Goal: Obtain resource: Download file/media

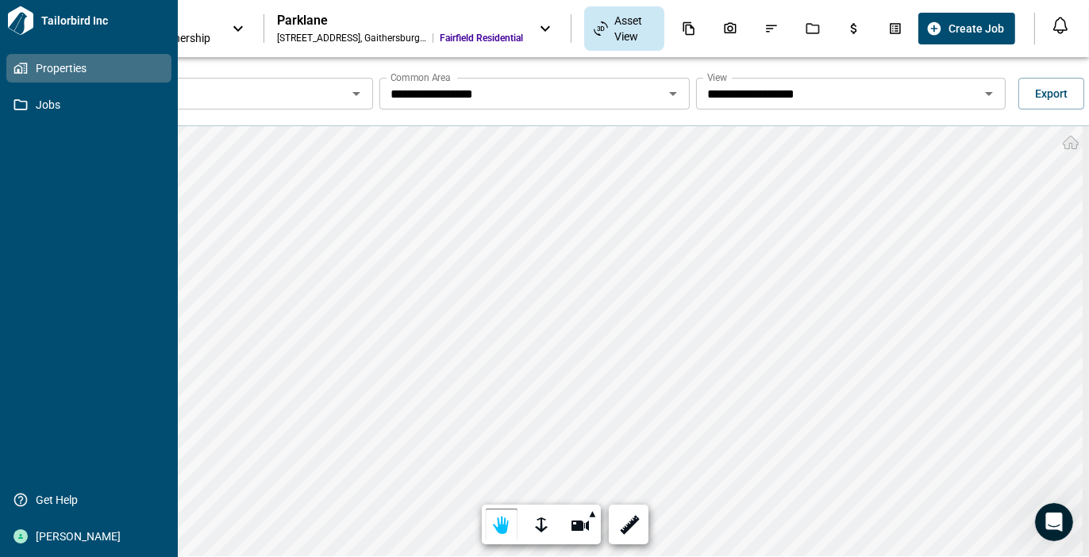
drag, startPoint x: 24, startPoint y: 102, endPoint x: 92, endPoint y: 127, distance: 72.6
click at [24, 102] on icon at bounding box center [20, 105] width 14 height 14
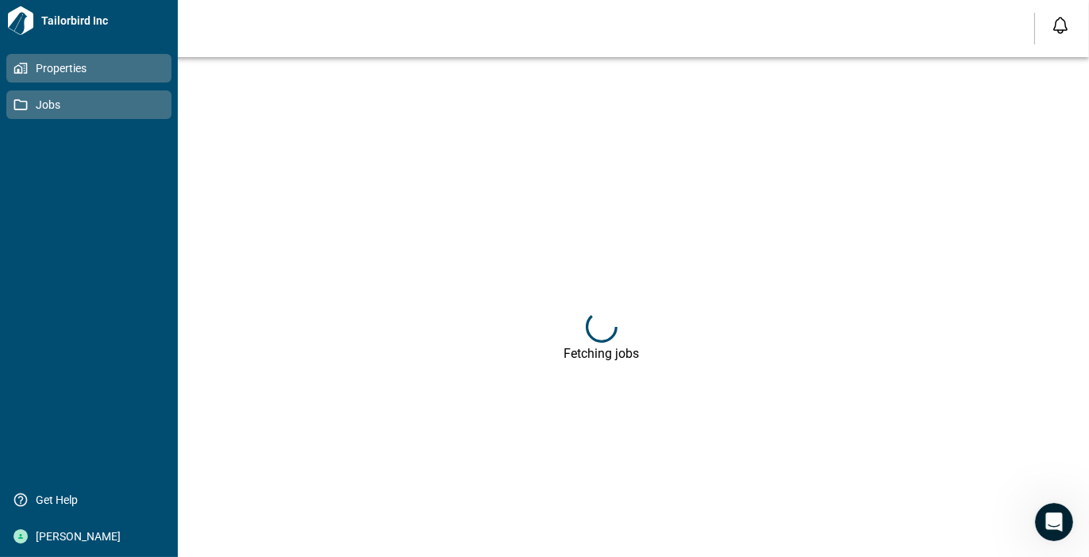
drag, startPoint x: 87, startPoint y: 63, endPoint x: 115, endPoint y: 63, distance: 27.8
click at [87, 63] on span "Properties" at bounding box center [92, 68] width 129 height 16
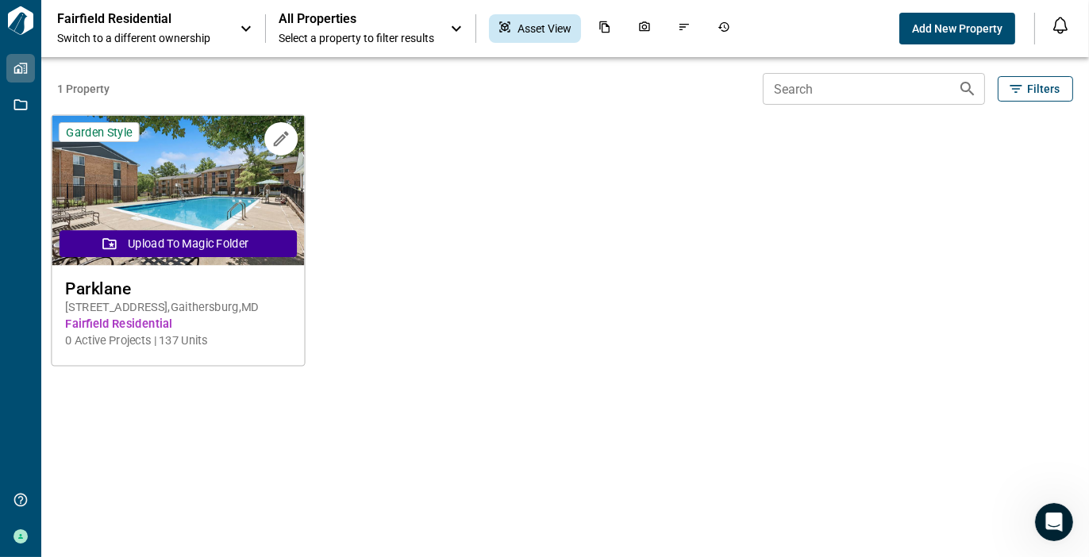
click at [147, 298] on div "Parklane 8200 Spiceberry Ln , Gaithersburg , MD Fairfield Residential 0 Active …" at bounding box center [178, 314] width 252 height 97
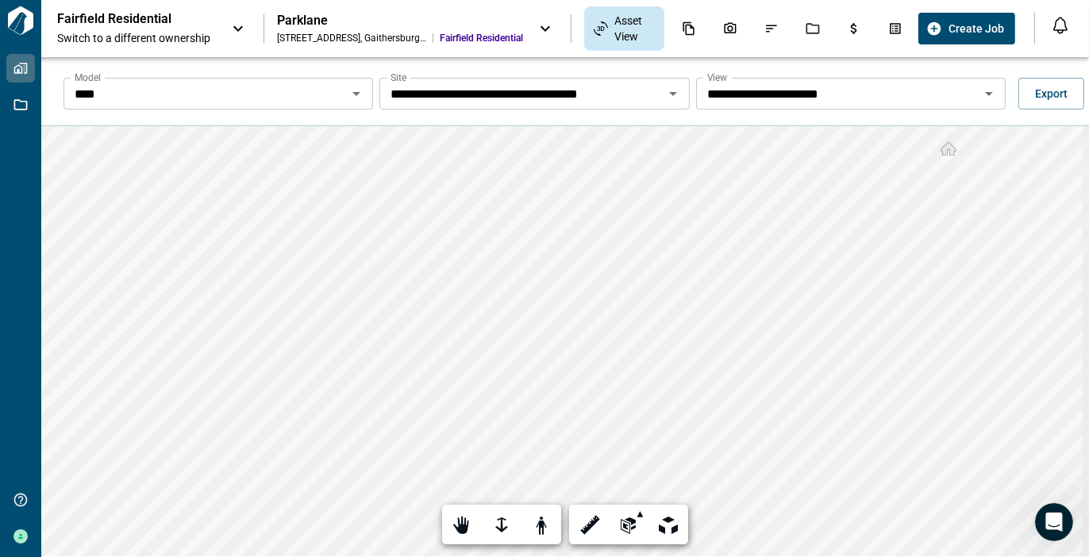
click at [351, 87] on icon "Open" at bounding box center [356, 93] width 19 height 19
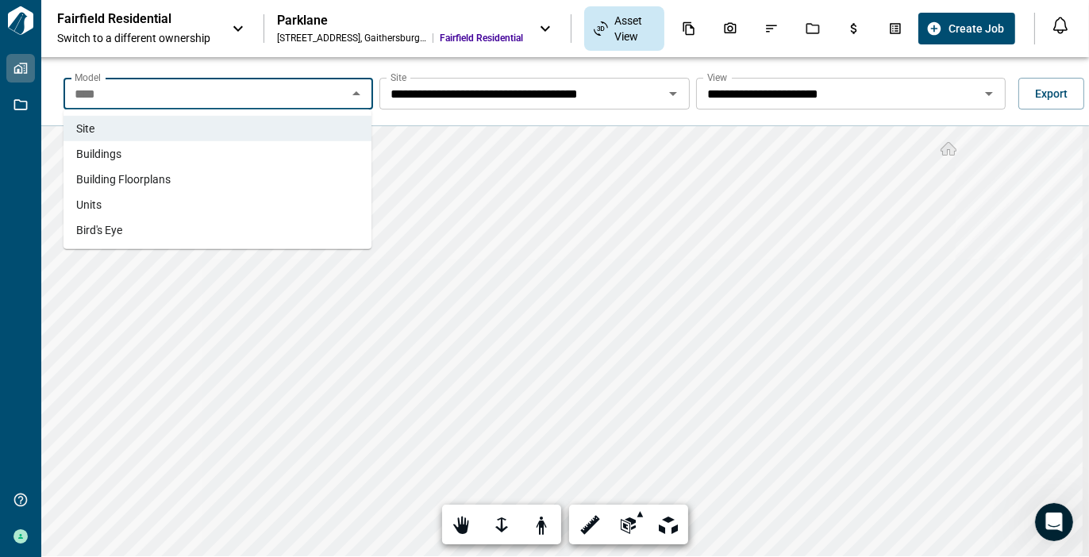
click at [92, 206] on span "Units" at bounding box center [88, 205] width 25 height 16
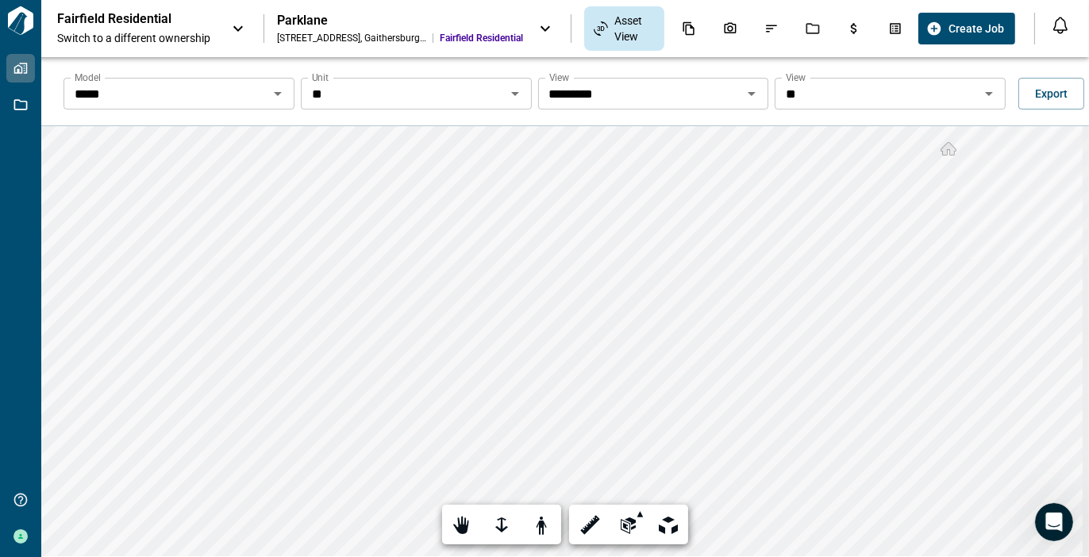
click at [988, 89] on icon "Open" at bounding box center [989, 93] width 19 height 19
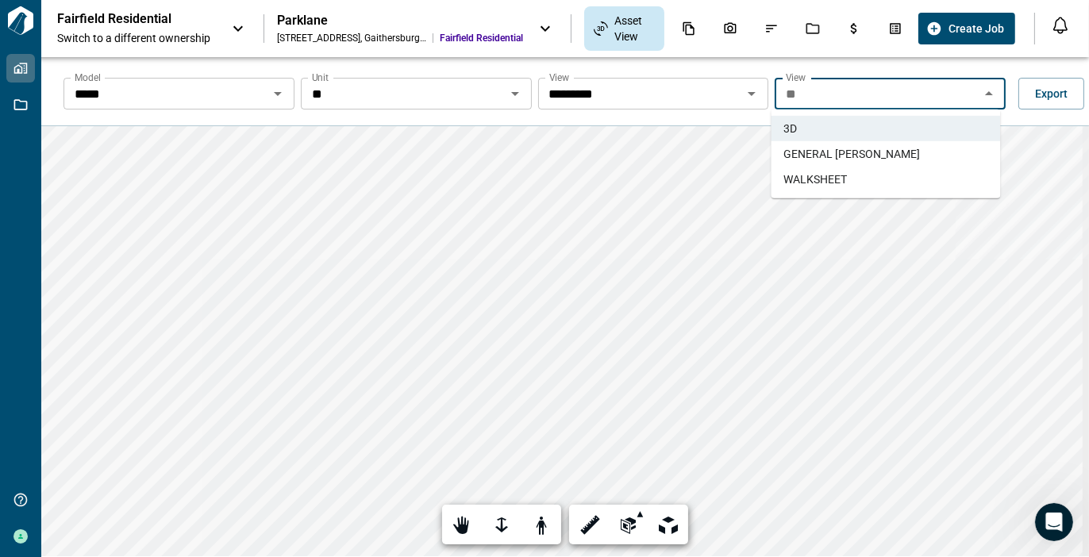
click at [833, 152] on span "GENERAL [PERSON_NAME]" at bounding box center [851, 154] width 137 height 16
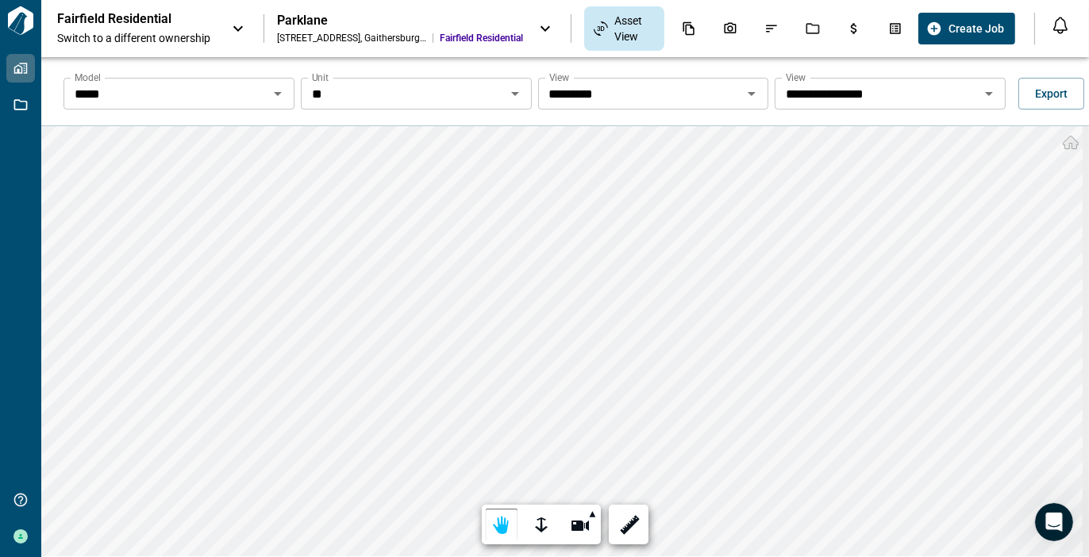
click at [982, 90] on icon "Open" at bounding box center [989, 93] width 19 height 19
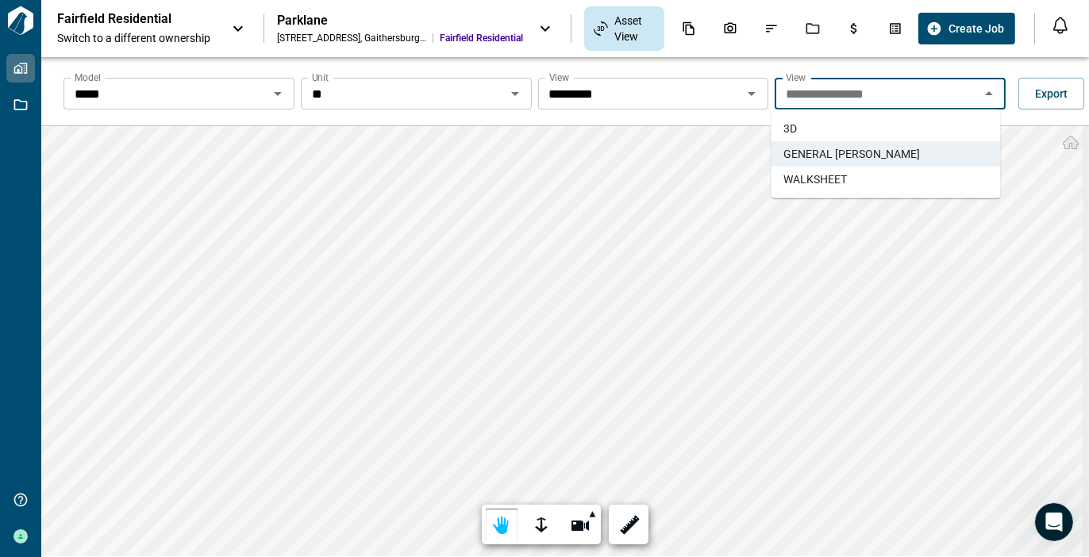
click at [845, 175] on span "WALKSHEET" at bounding box center [815, 179] width 64 height 16
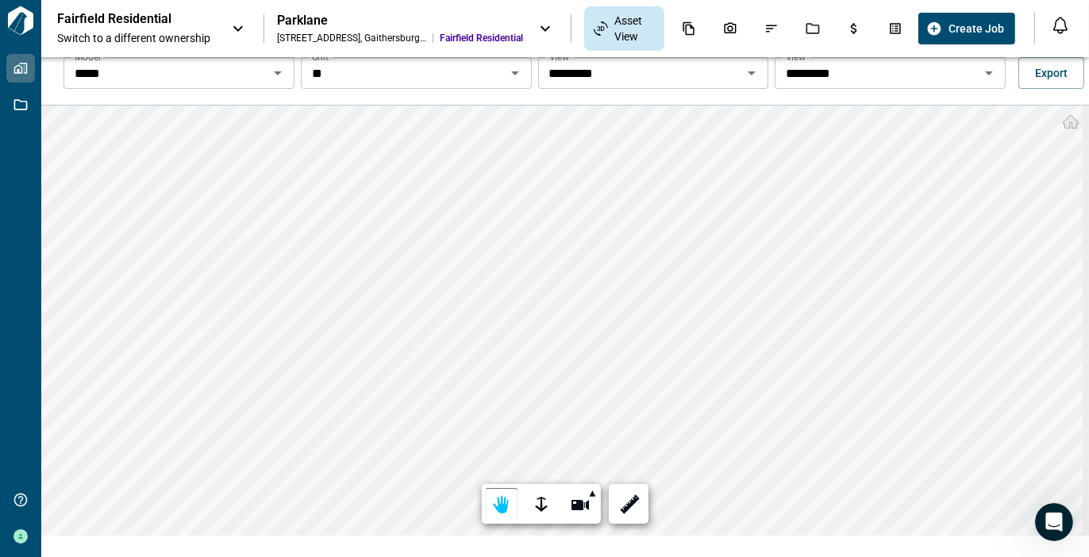
scroll to position [22, 0]
click at [624, 500] on div at bounding box center [629, 503] width 22 height 25
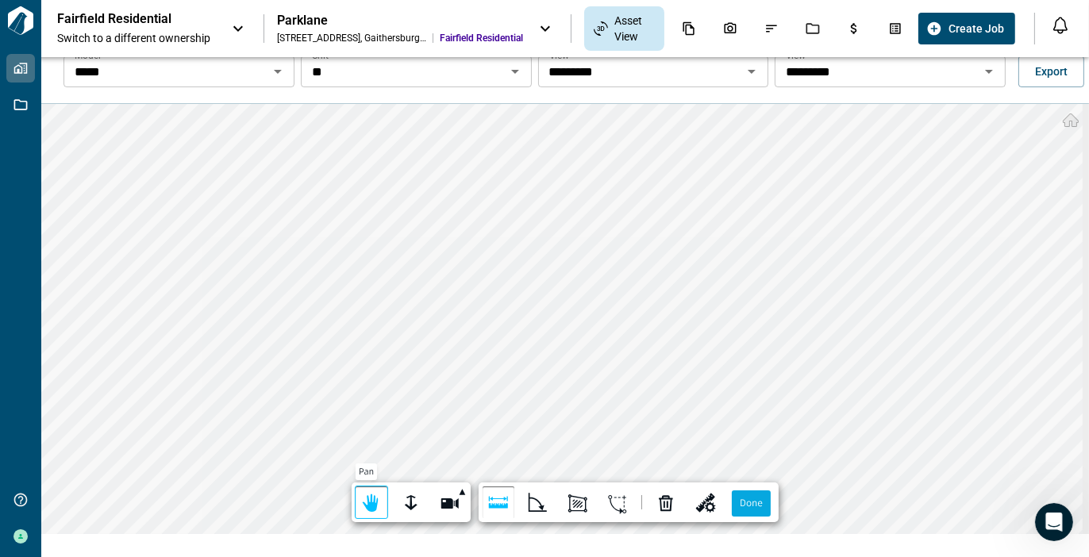
click at [364, 498] on div at bounding box center [371, 503] width 22 height 25
click at [745, 506] on label "Done" at bounding box center [751, 504] width 39 height 26
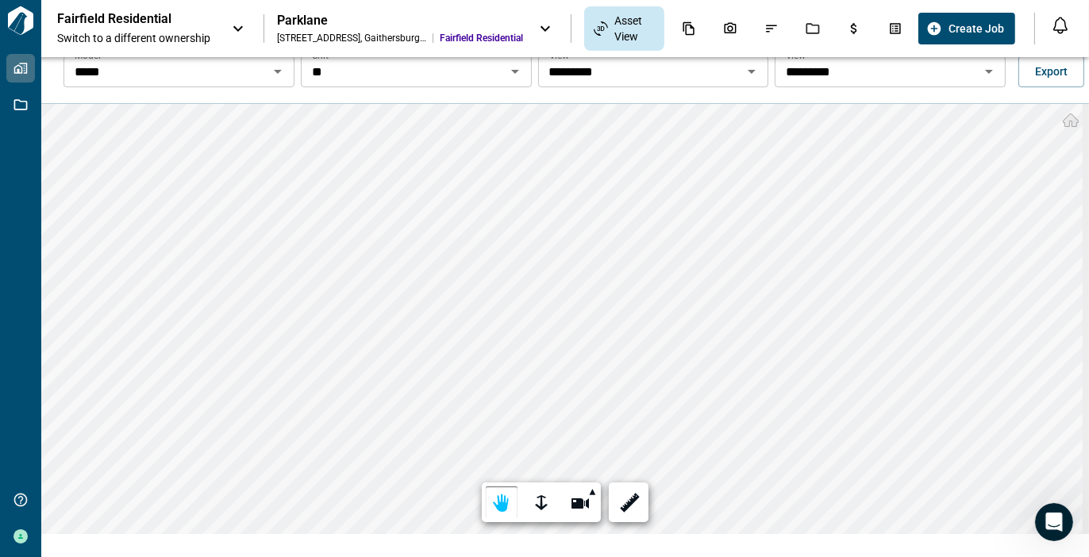
scroll to position [0, 0]
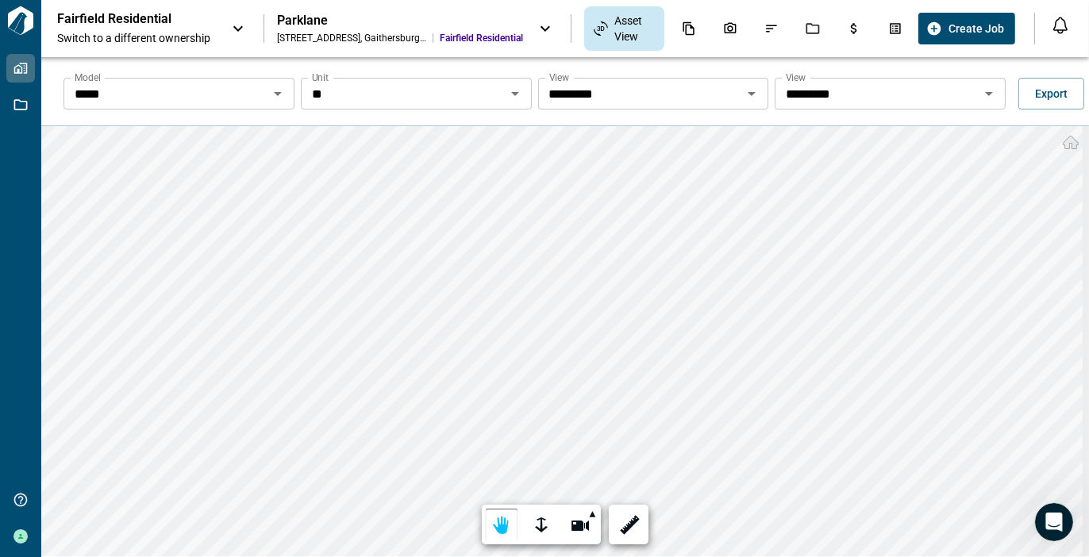
click at [279, 90] on icon "Open" at bounding box center [277, 93] width 19 height 19
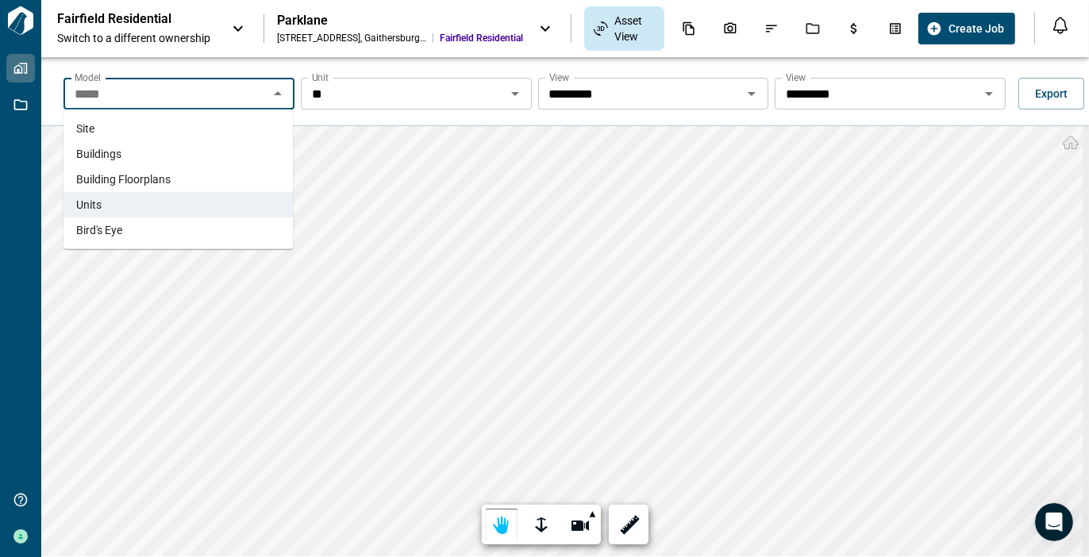
click at [90, 126] on span "Site" at bounding box center [85, 129] width 18 height 16
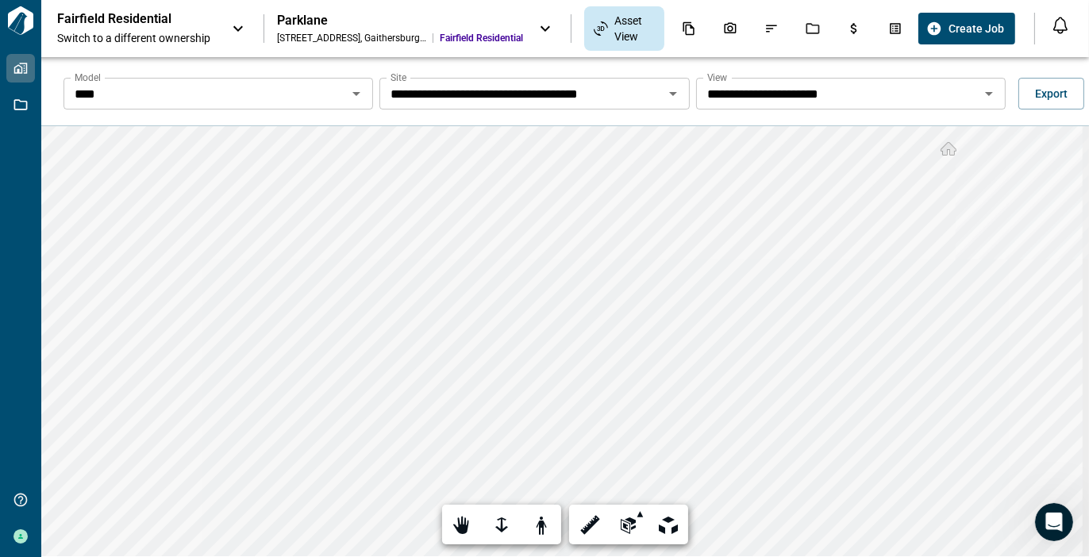
click at [985, 92] on icon "Open" at bounding box center [989, 94] width 8 height 4
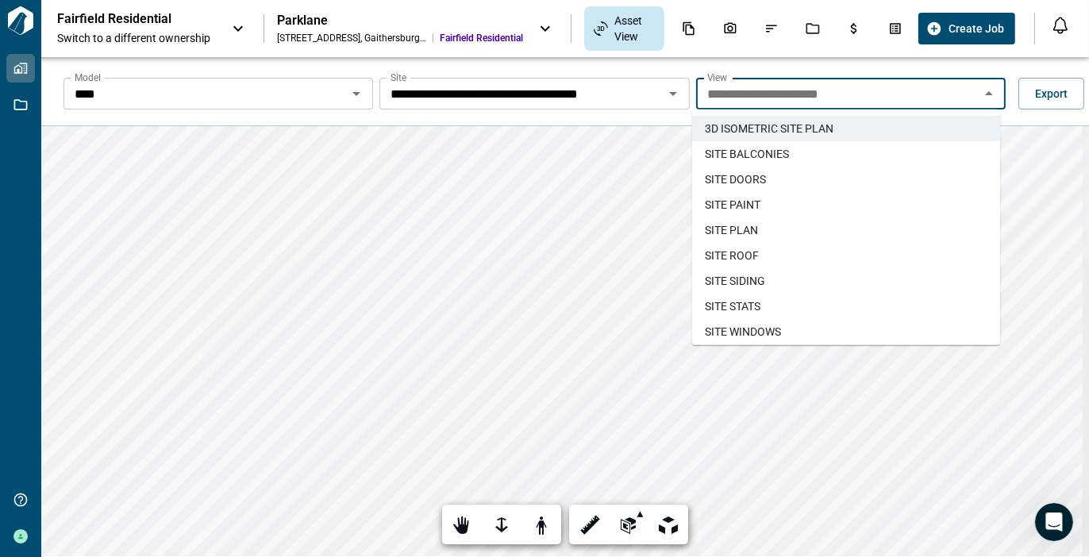
click at [738, 229] on span "SITE PLAN" at bounding box center [731, 230] width 53 height 16
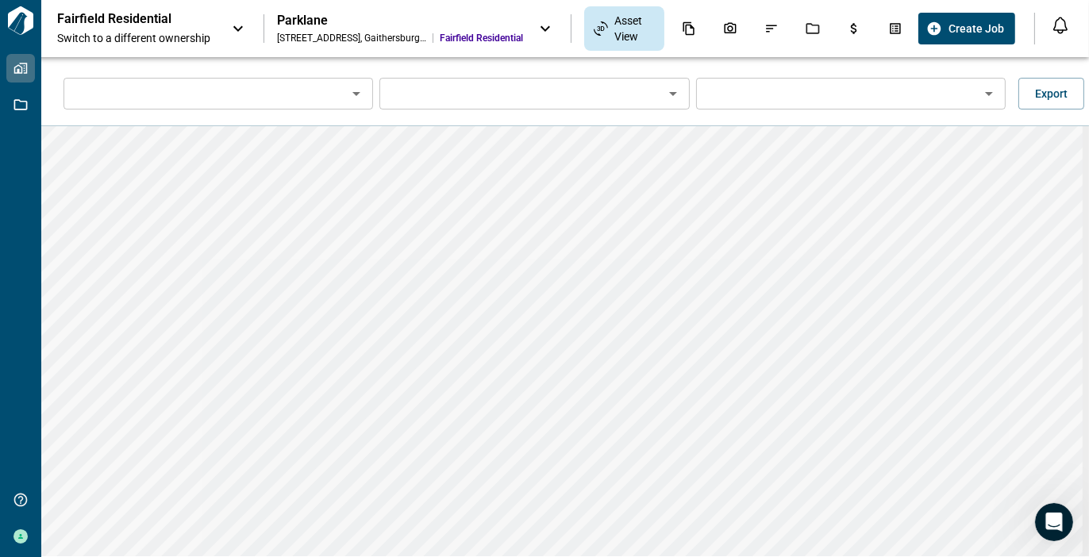
type input "****"
type input "**********"
type input "*********"
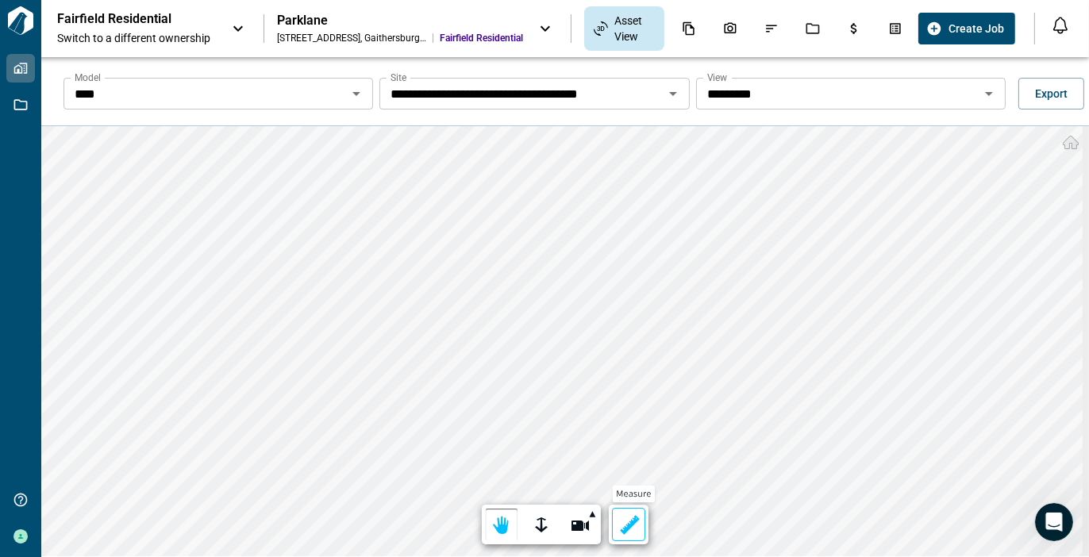
click at [618, 531] on div at bounding box center [629, 526] width 22 height 25
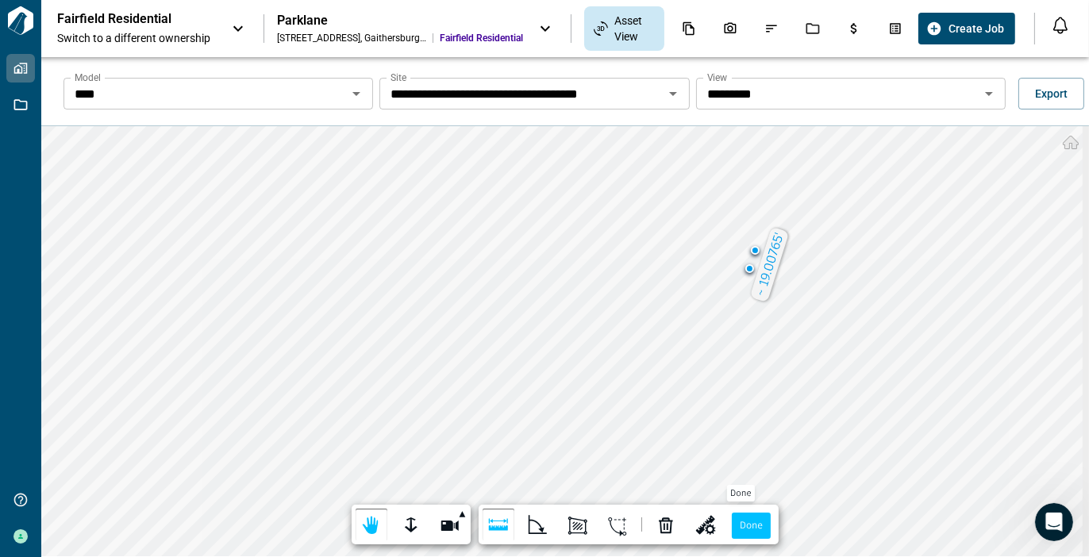
click at [745, 529] on label "Done" at bounding box center [751, 526] width 39 height 26
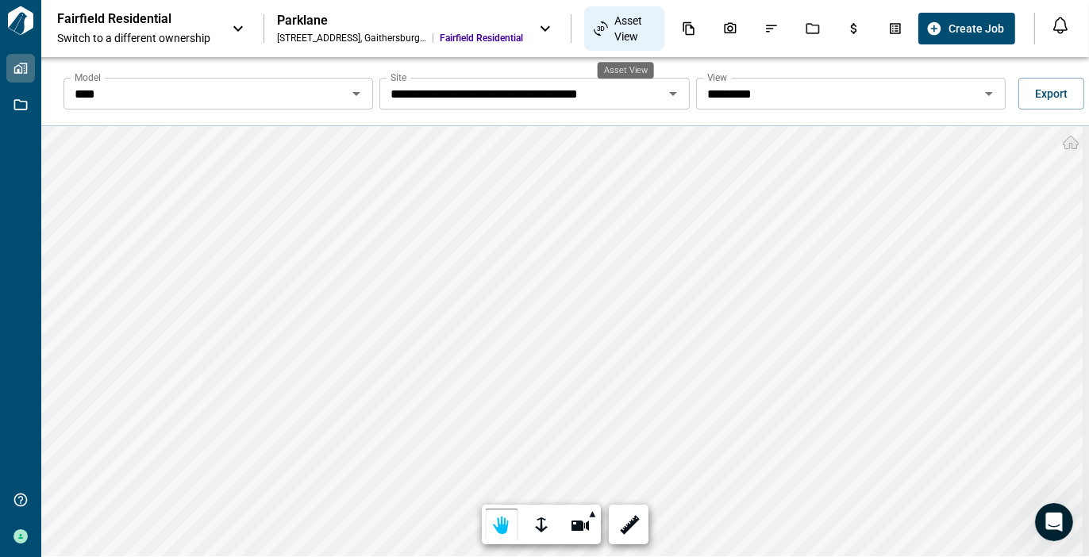
click at [617, 22] on span "Asset View" at bounding box center [634, 29] width 40 height 32
click at [614, 28] on span "Asset View" at bounding box center [634, 29] width 40 height 32
click at [667, 96] on icon "Open" at bounding box center [673, 93] width 19 height 19
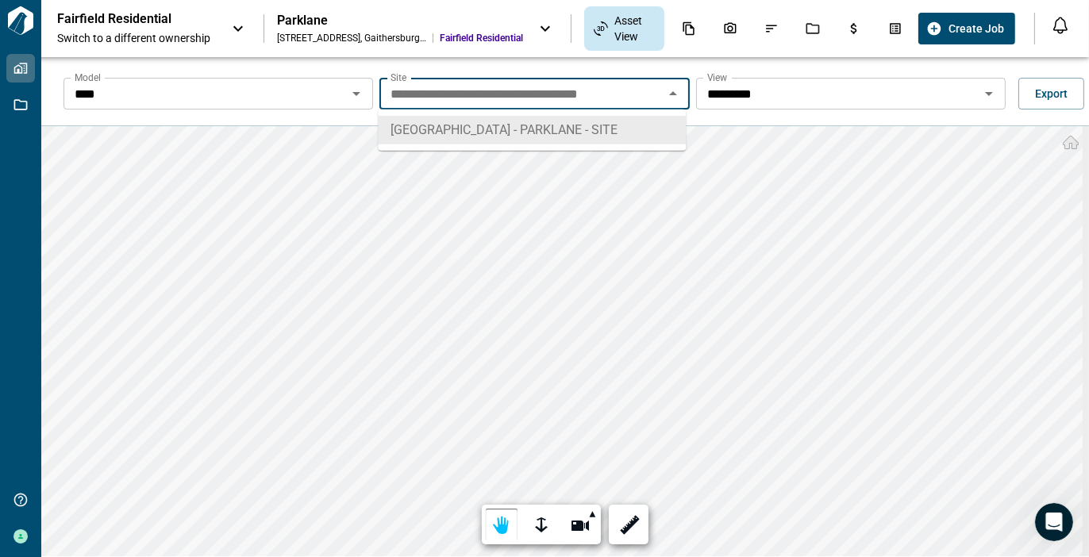
click at [667, 96] on icon "Close" at bounding box center [673, 93] width 19 height 19
click at [985, 93] on icon "Open" at bounding box center [989, 94] width 8 height 4
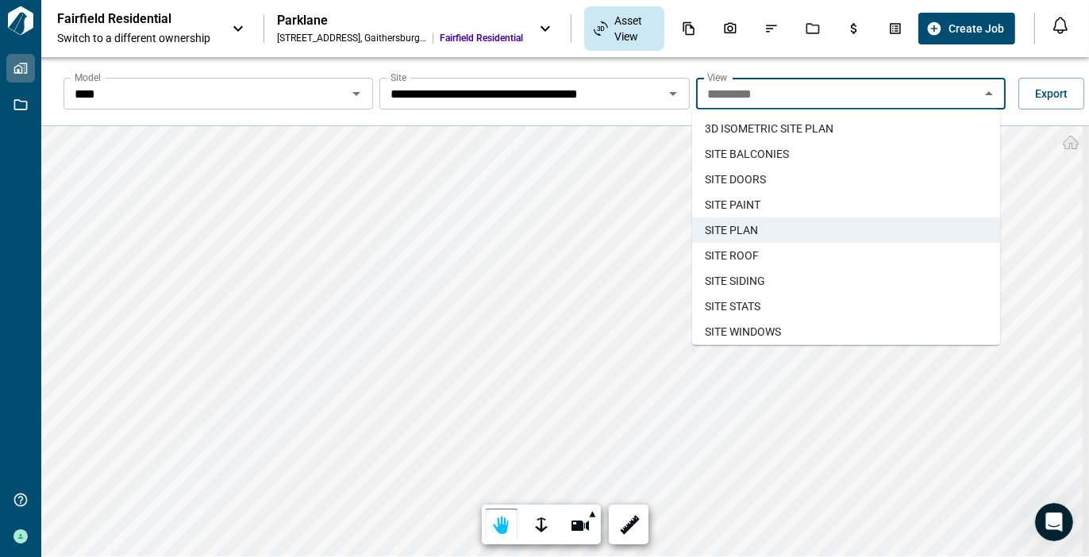
click at [752, 181] on span "SITE DOORS" at bounding box center [735, 179] width 61 height 16
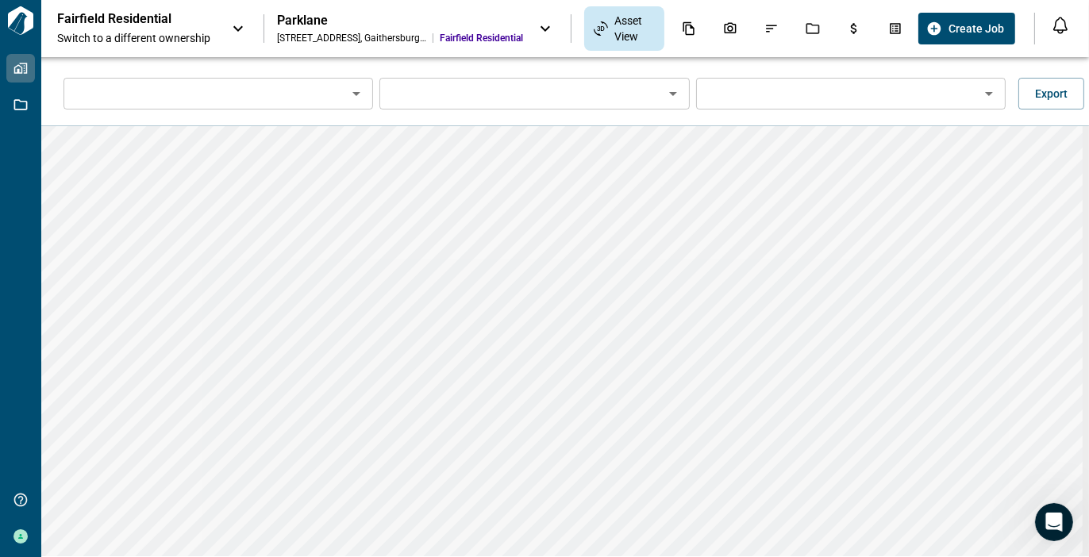
type input "****"
type input "**********"
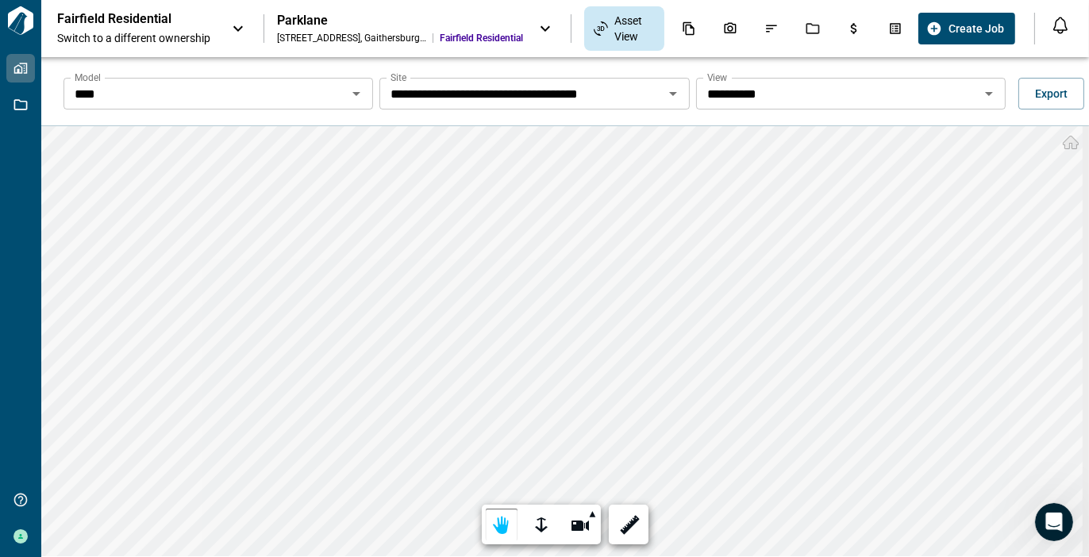
click at [986, 97] on icon "Open" at bounding box center [989, 93] width 19 height 19
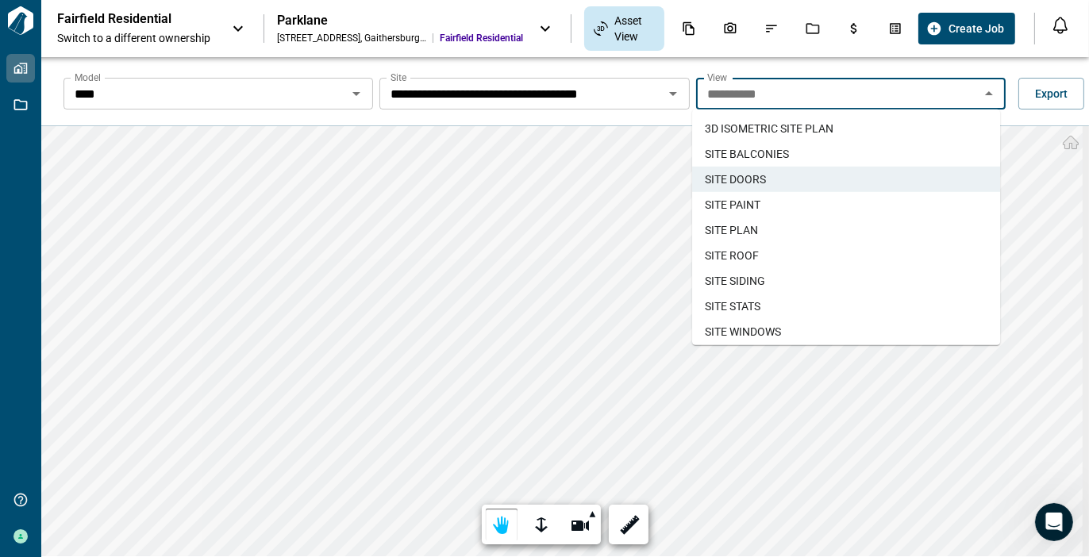
click at [738, 305] on span "SITE STATS" at bounding box center [733, 306] width 56 height 16
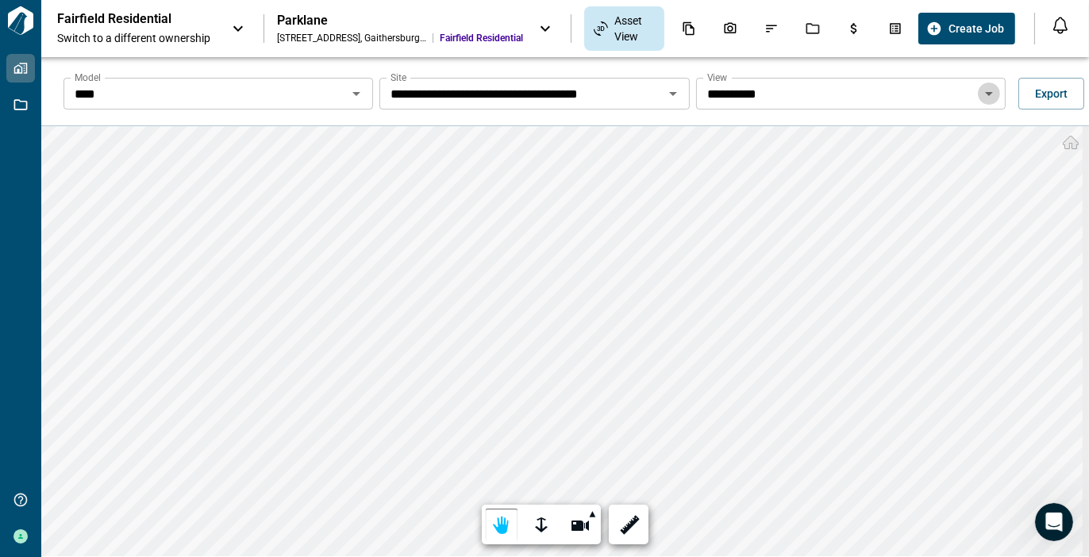
click at [986, 88] on icon "Open" at bounding box center [989, 93] width 19 height 19
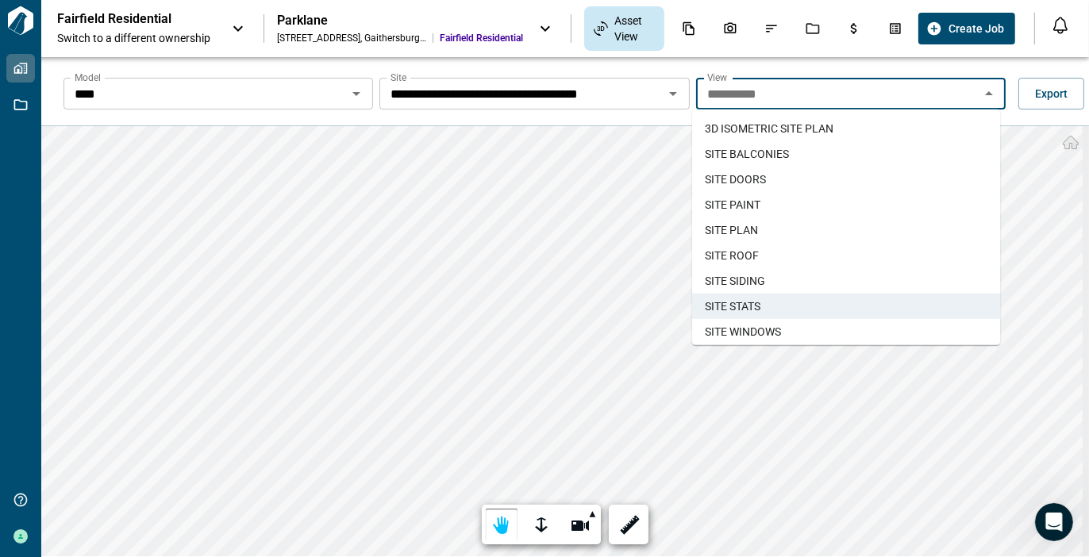
click at [750, 206] on span "SITE PAINT" at bounding box center [733, 205] width 56 height 16
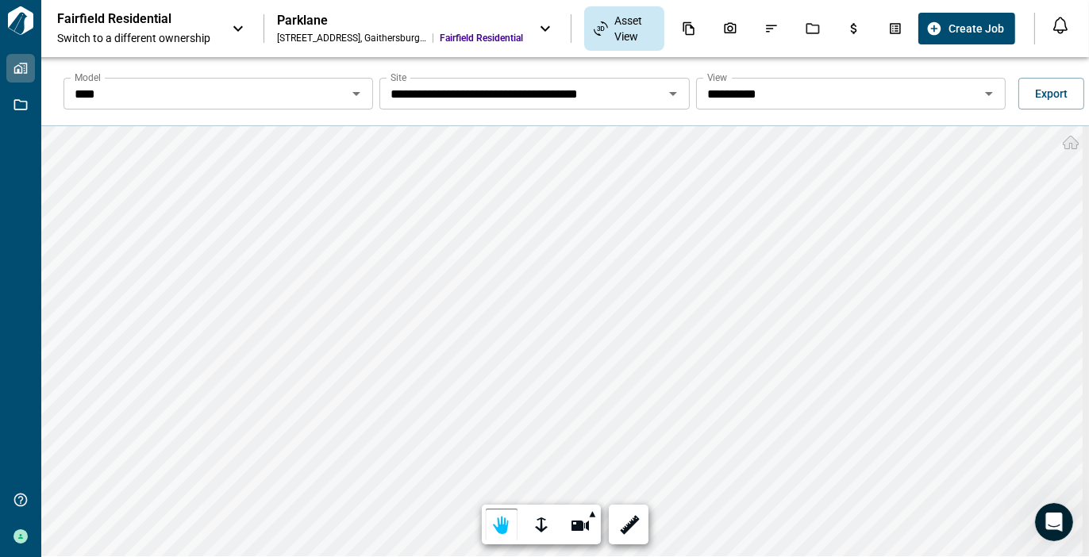
click at [983, 91] on icon "Open" at bounding box center [989, 93] width 19 height 19
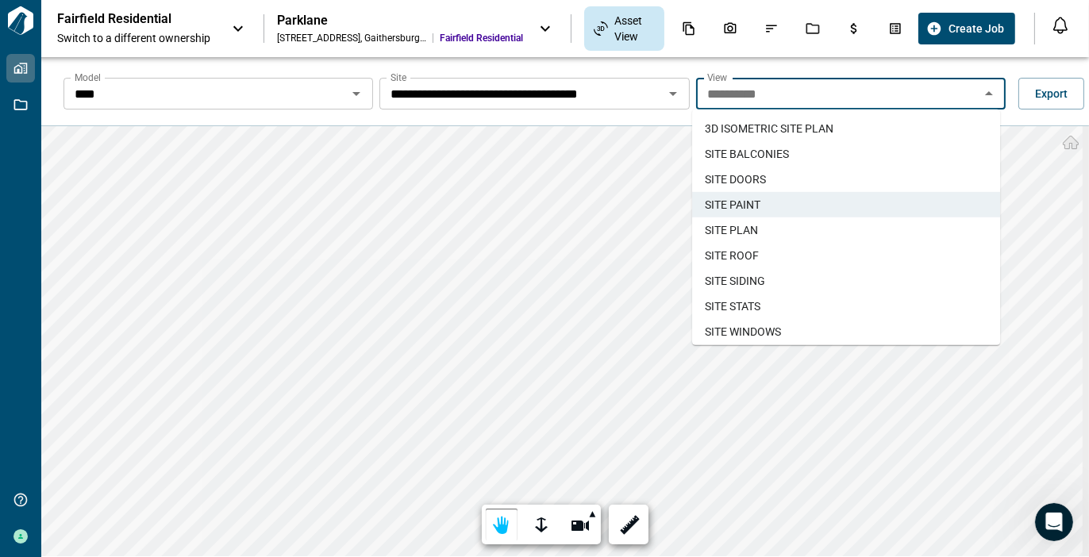
click at [754, 249] on span "SITE ROOF" at bounding box center [732, 256] width 54 height 16
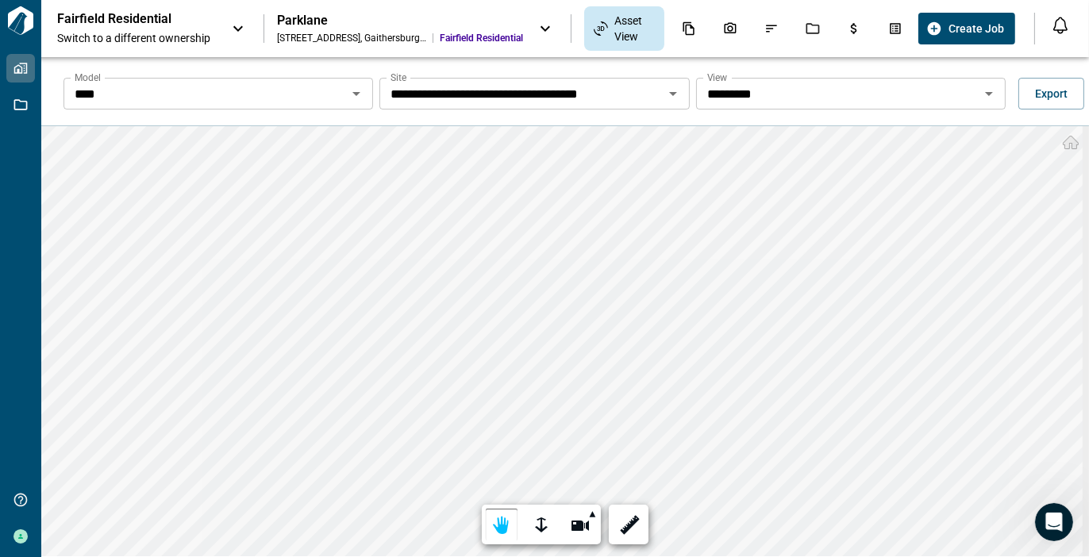
click at [671, 94] on icon "Open" at bounding box center [673, 94] width 8 height 4
click at [984, 94] on icon "Open" at bounding box center [989, 93] width 19 height 19
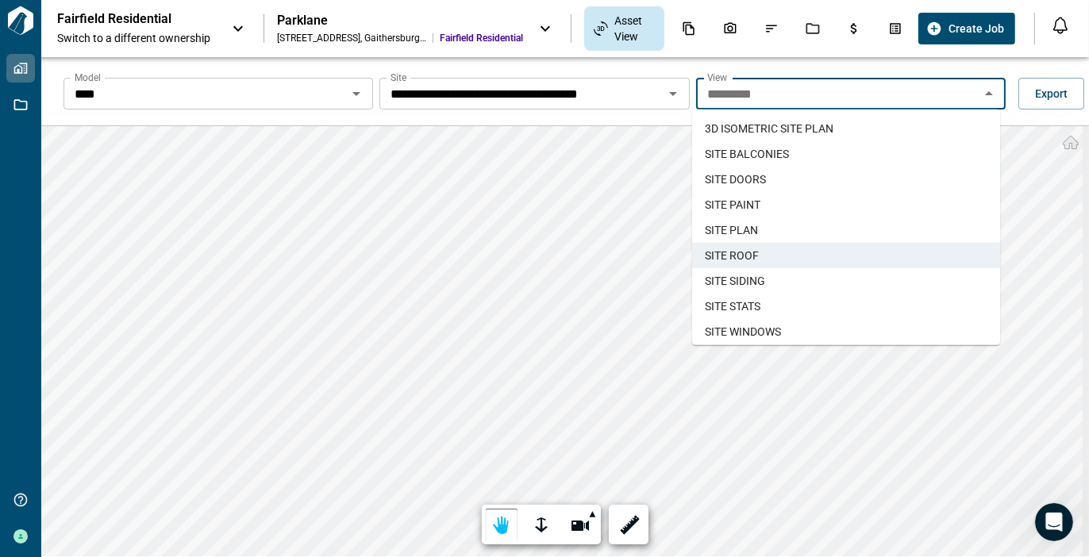
click at [768, 152] on span "SITE BALCONIES" at bounding box center [747, 154] width 84 height 16
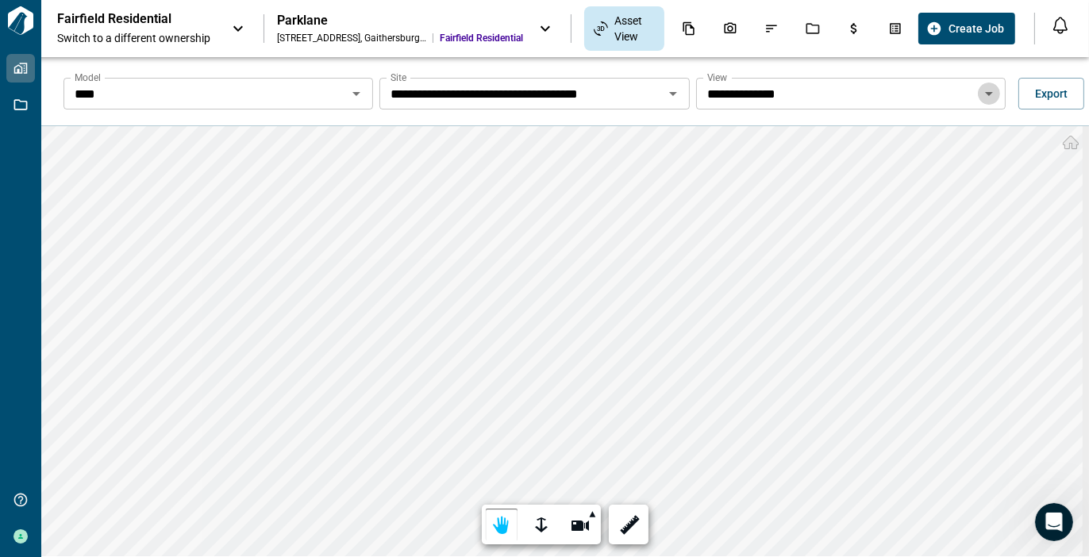
click at [980, 93] on icon "Open" at bounding box center [989, 93] width 19 height 19
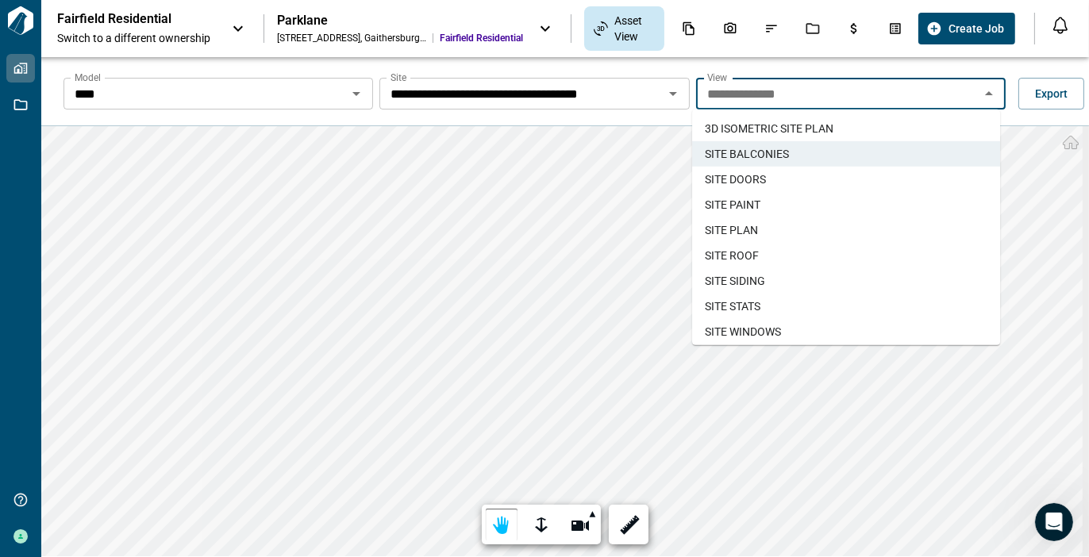
click at [817, 123] on span "3D ISOMETRIC SITE PLAN​" at bounding box center [769, 129] width 129 height 16
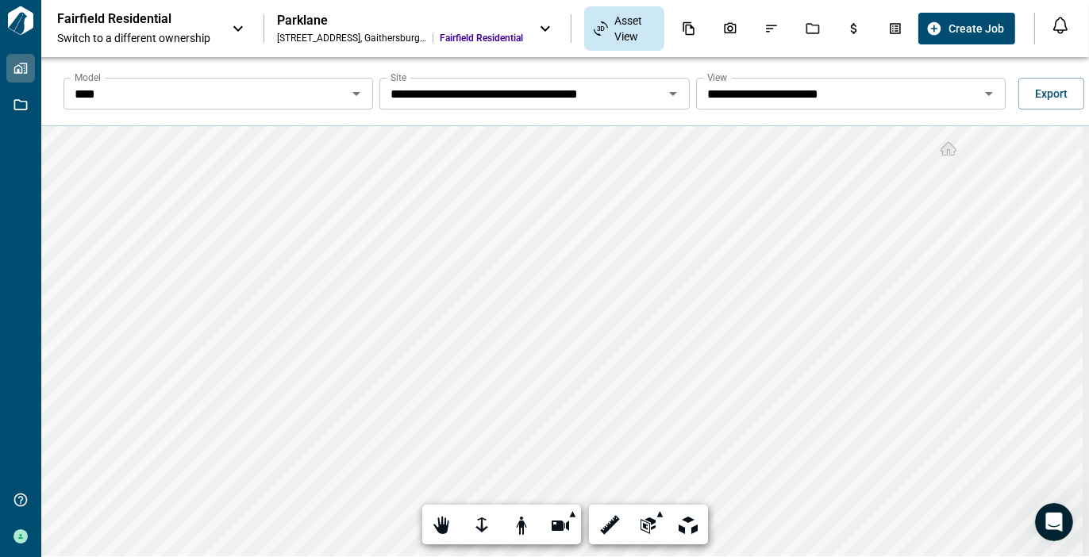
click at [982, 98] on icon "Open" at bounding box center [989, 93] width 19 height 19
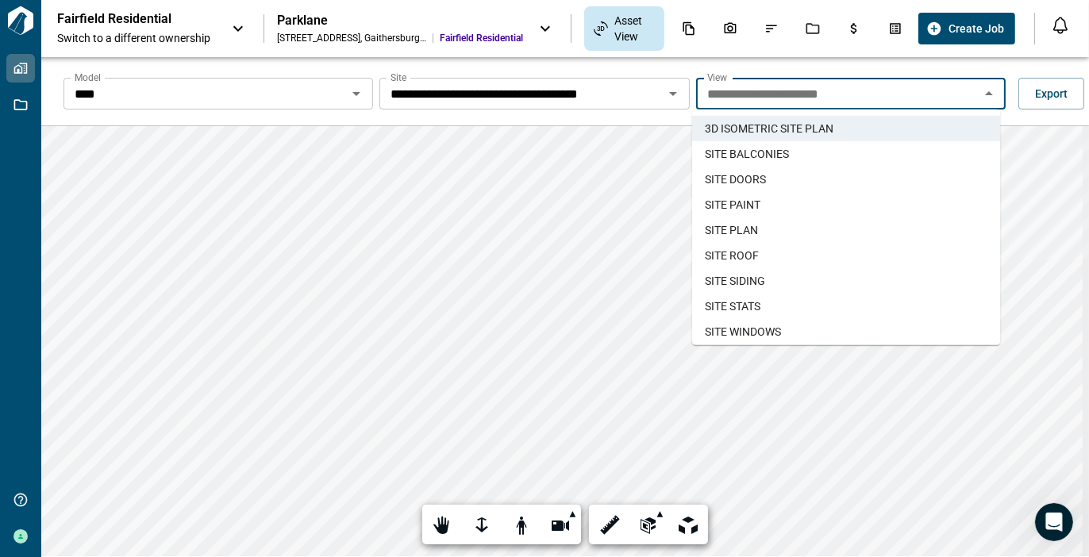
click at [749, 230] on span "SITE PLAN" at bounding box center [731, 230] width 53 height 16
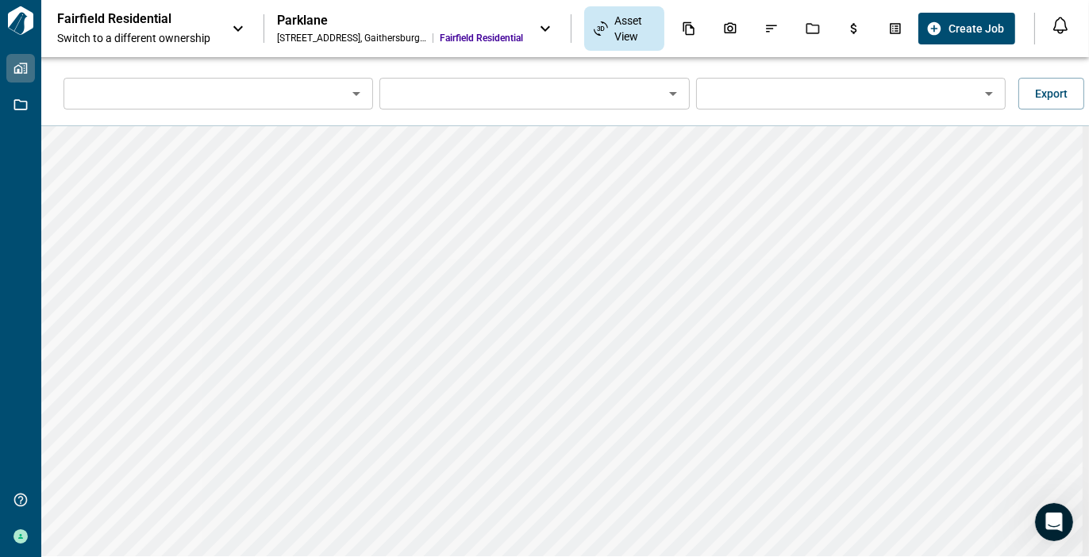
type input "****"
type input "**********"
type input "*********"
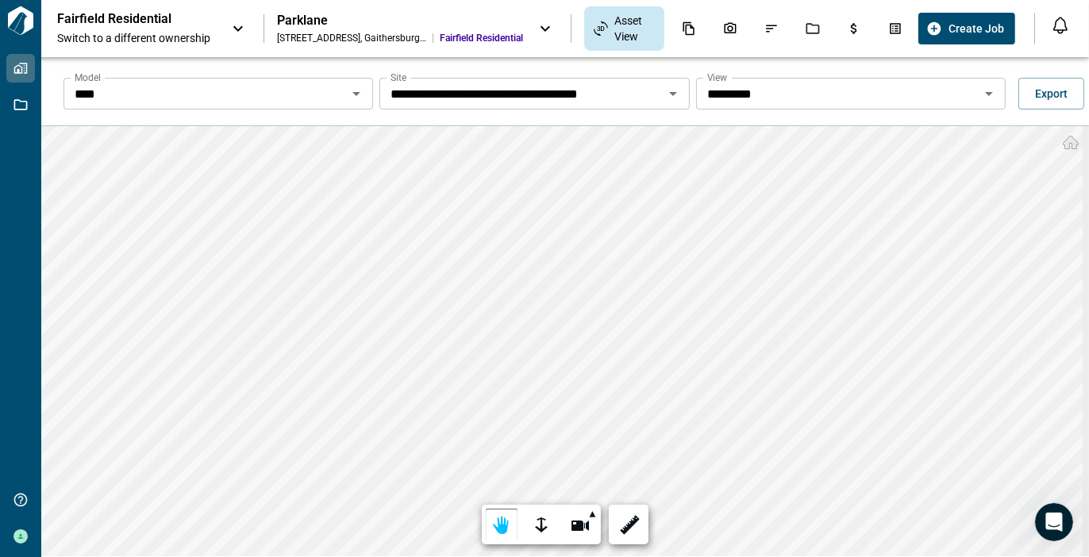
click at [351, 94] on icon "Open" at bounding box center [356, 93] width 19 height 19
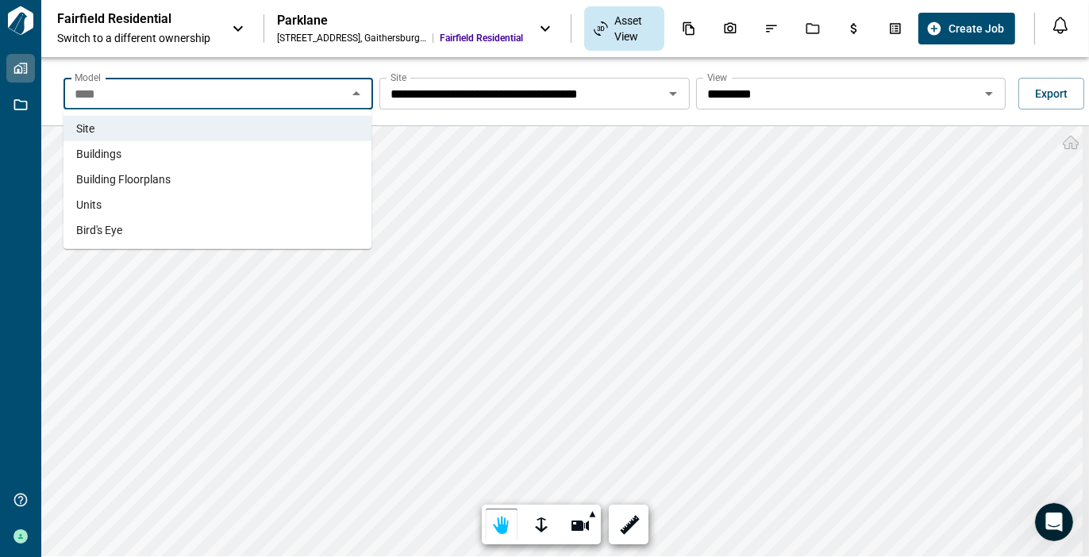
click at [109, 148] on span "Buildings" at bounding box center [98, 154] width 45 height 16
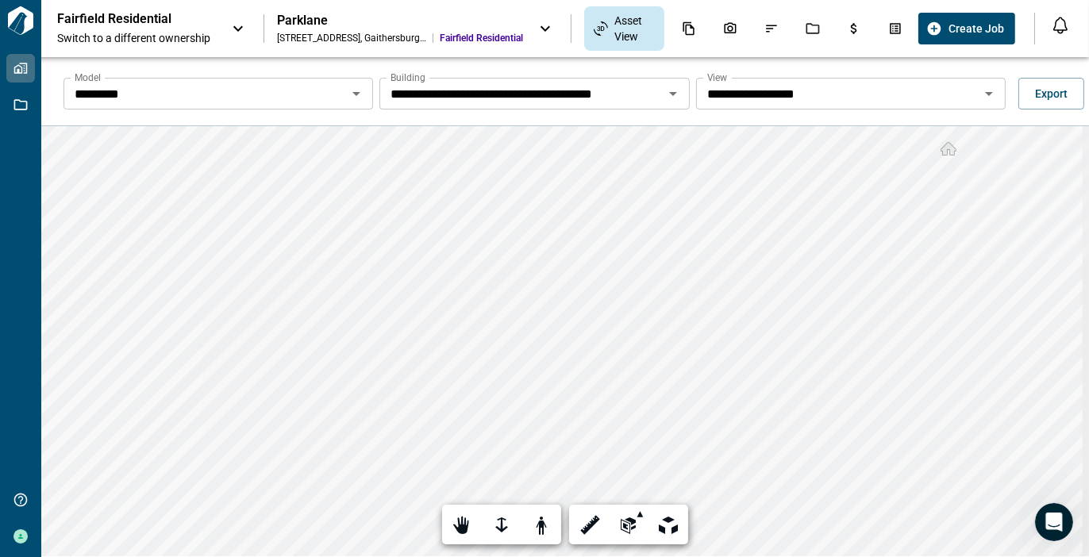
click at [986, 92] on icon "Open" at bounding box center [989, 94] width 8 height 4
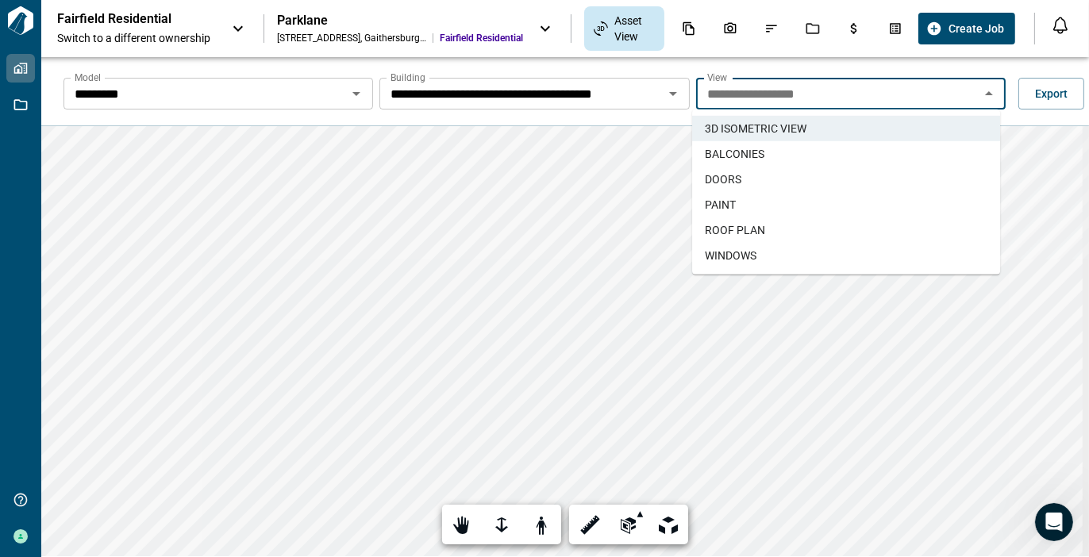
click at [734, 178] on span "DOORS" at bounding box center [723, 179] width 37 height 16
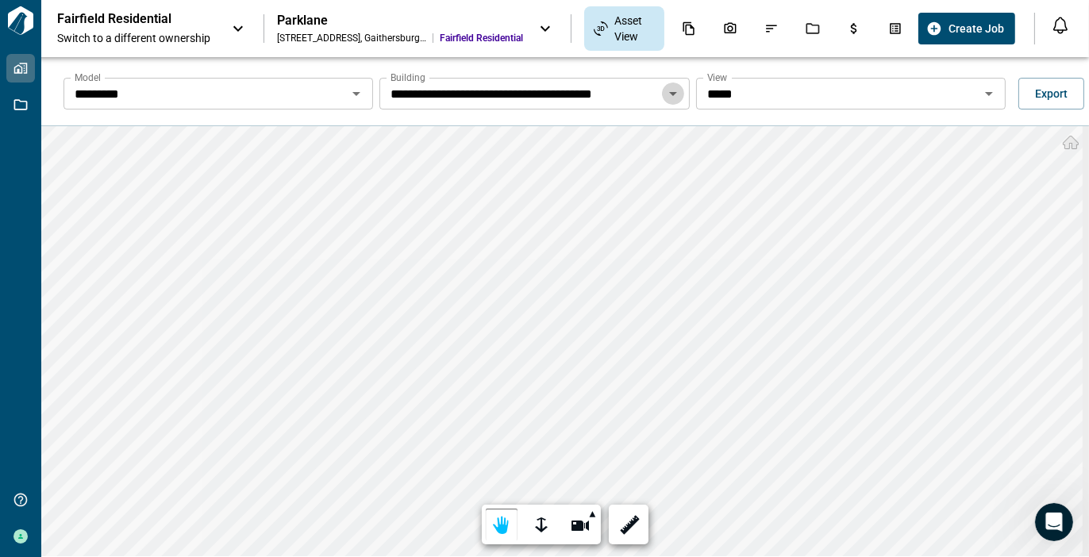
drag, startPoint x: 669, startPoint y: 94, endPoint x: 668, endPoint y: 106, distance: 11.9
click at [669, 94] on icon "Open" at bounding box center [673, 94] width 8 height 4
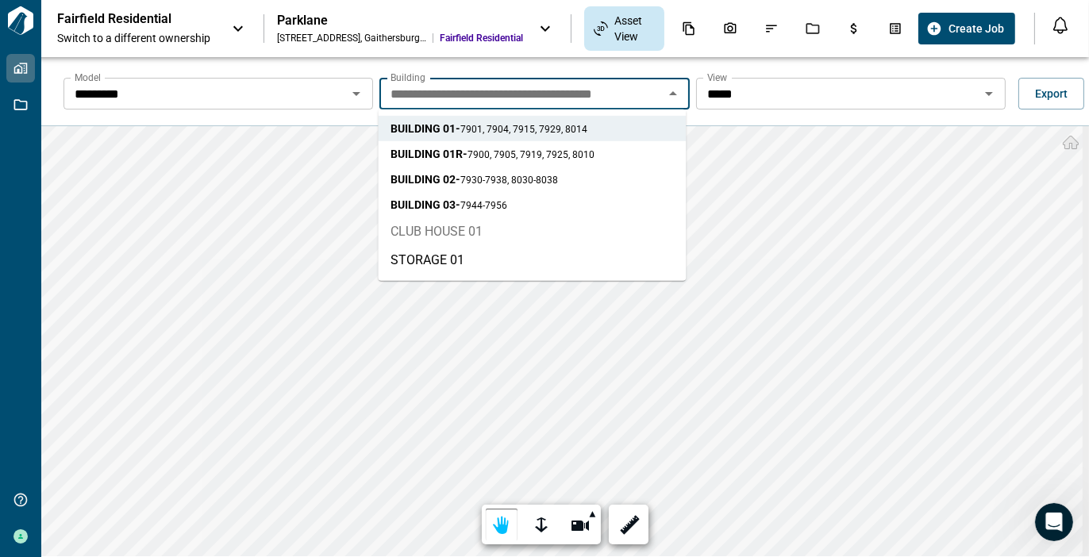
drag, startPoint x: 572, startPoint y: 237, endPoint x: 585, endPoint y: 240, distance: 13.7
click at [572, 237] on li "CLUB HOUSE 01" at bounding box center [532, 232] width 308 height 29
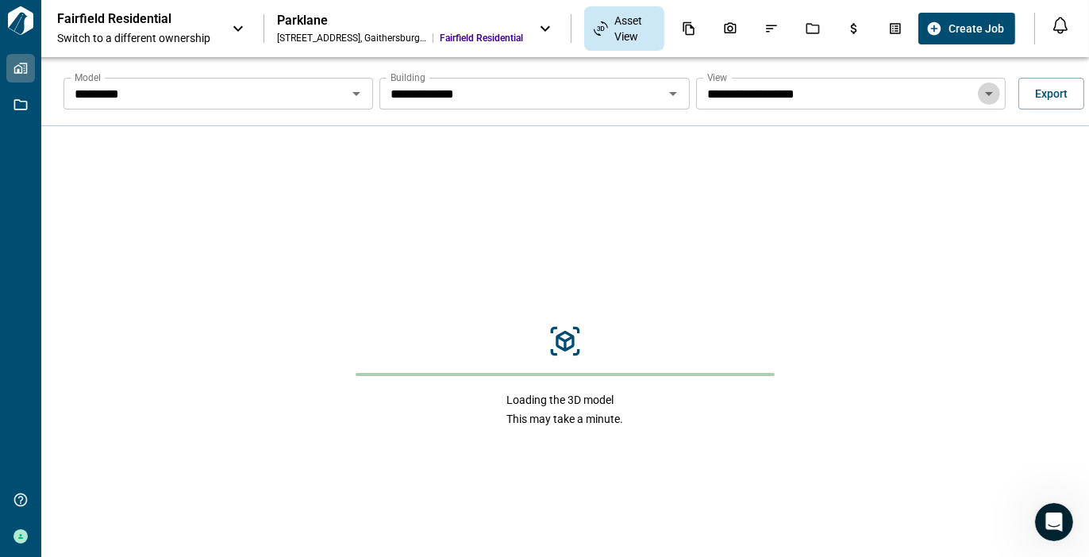
click at [985, 93] on icon "Open" at bounding box center [989, 94] width 8 height 4
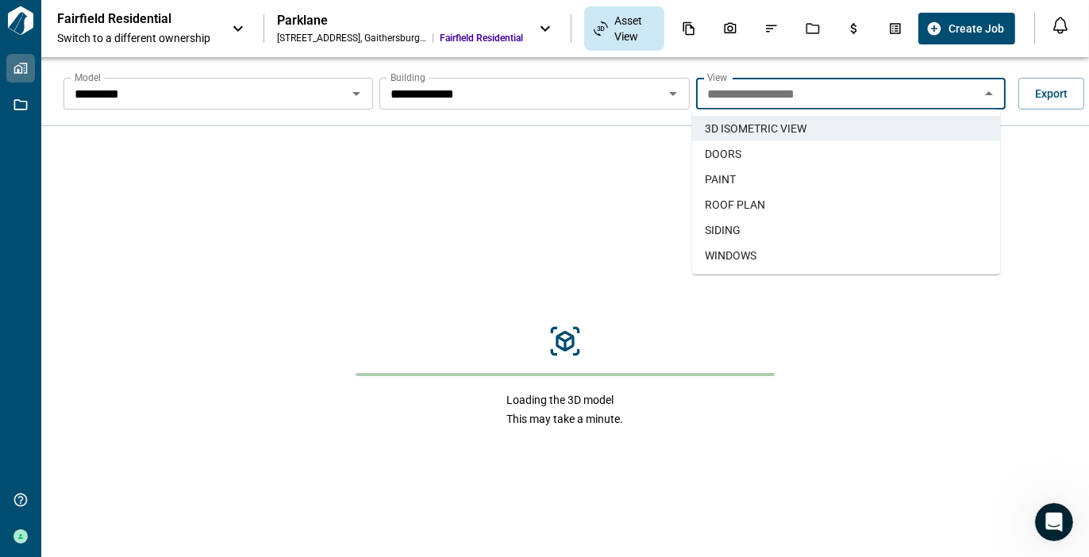
click at [733, 255] on span "WINDOWS" at bounding box center [731, 256] width 52 height 16
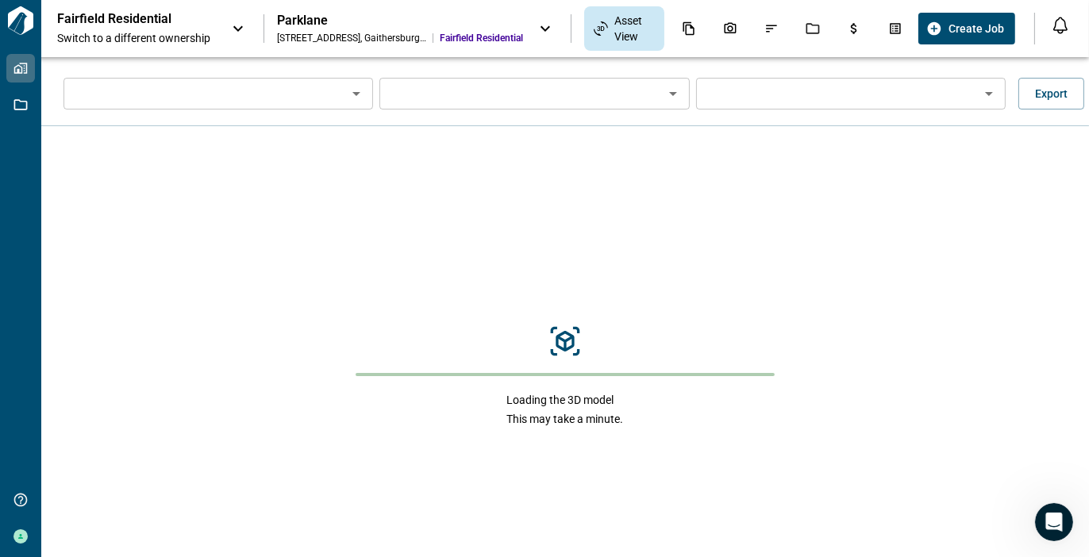
type input "*********"
type input "**********"
type input "*******"
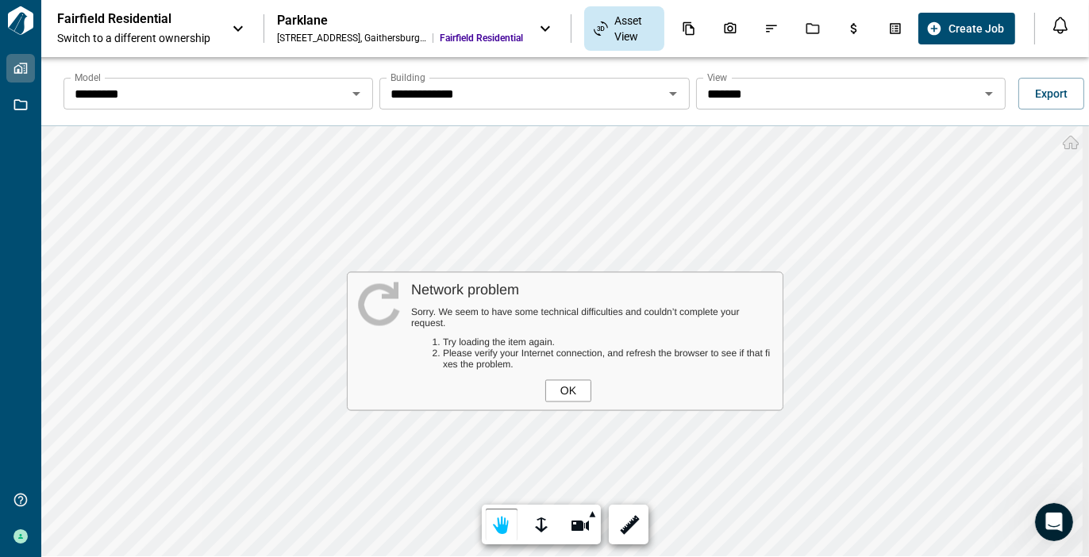
click at [570, 392] on div "OK" at bounding box center [568, 391] width 46 height 22
click at [566, 391] on div "OK" at bounding box center [568, 391] width 46 height 22
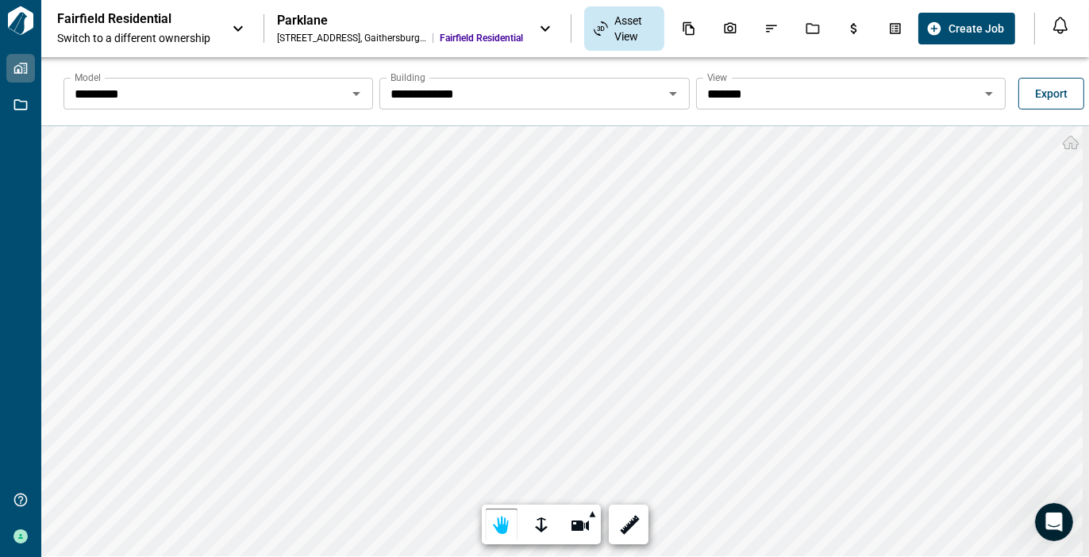
click at [1048, 93] on span "Export" at bounding box center [1051, 94] width 33 height 16
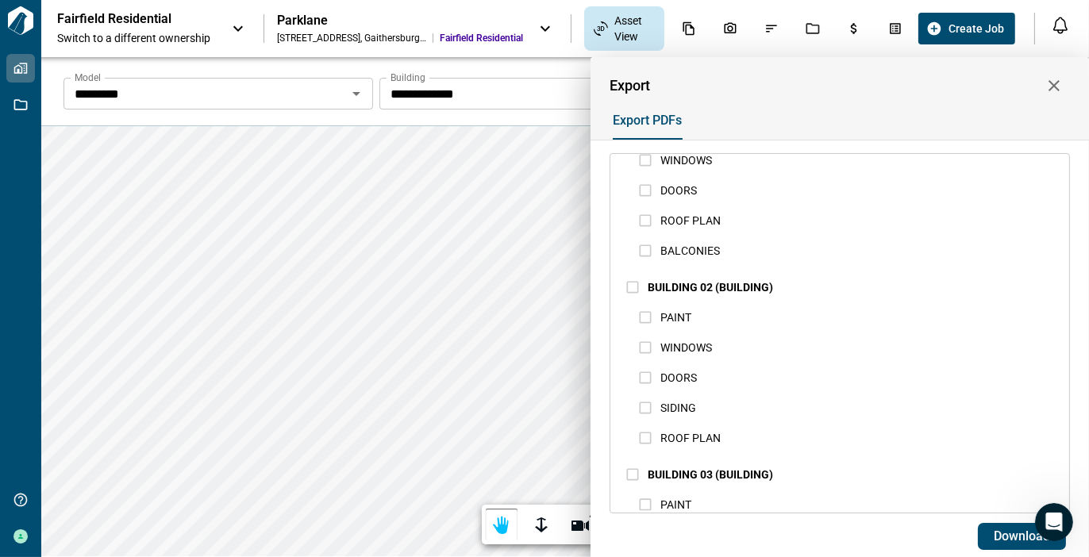
scroll to position [873, 0]
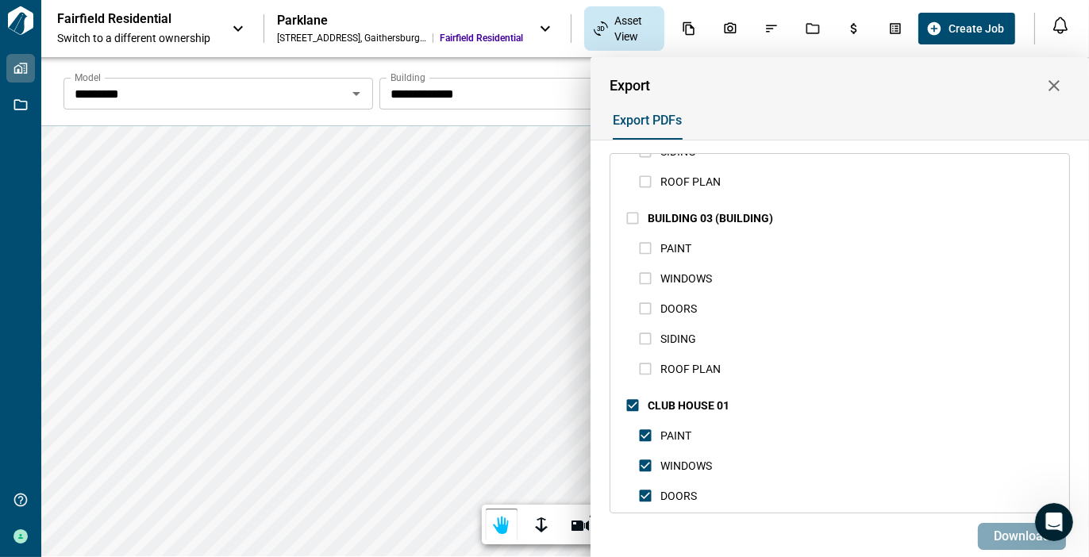
click at [995, 545] on span "Download" at bounding box center [1022, 537] width 56 height 16
click at [1057, 84] on icon "button" at bounding box center [1054, 85] width 19 height 19
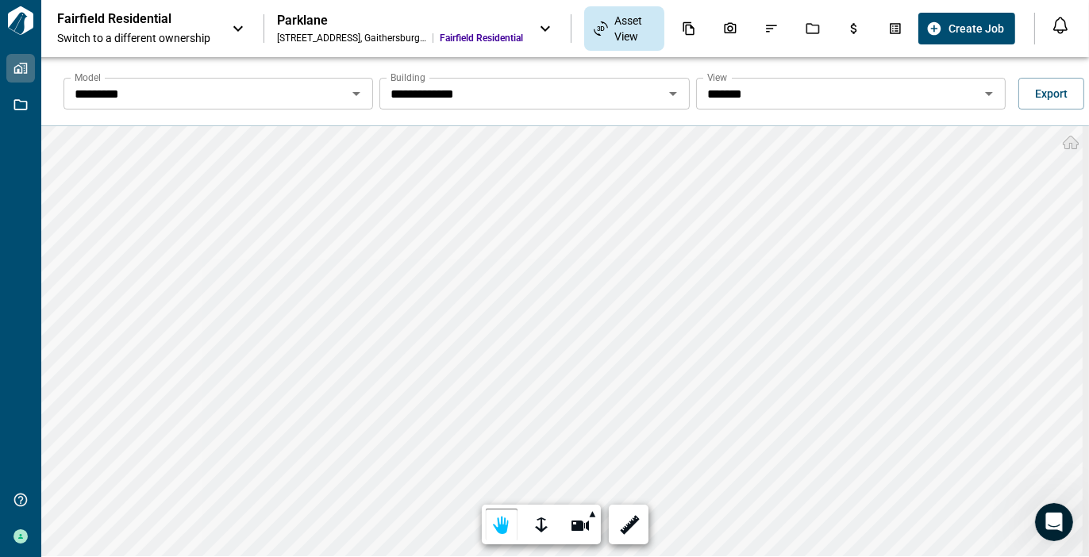
click at [359, 95] on icon "Open" at bounding box center [356, 93] width 19 height 19
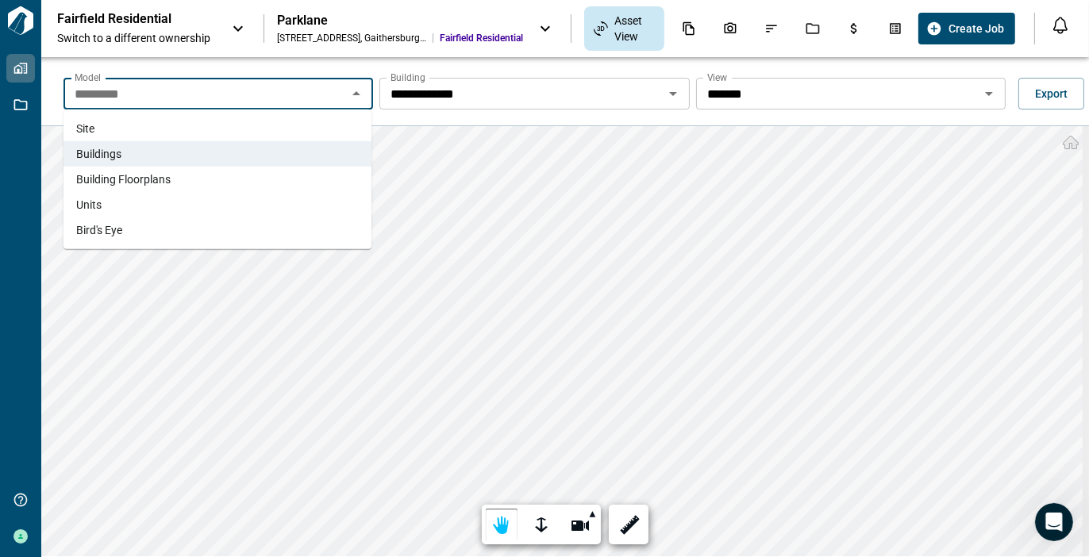
drag, startPoint x: 132, startPoint y: 179, endPoint x: 141, endPoint y: 179, distance: 9.6
click at [132, 179] on span "Building Floorplans" at bounding box center [123, 179] width 94 height 16
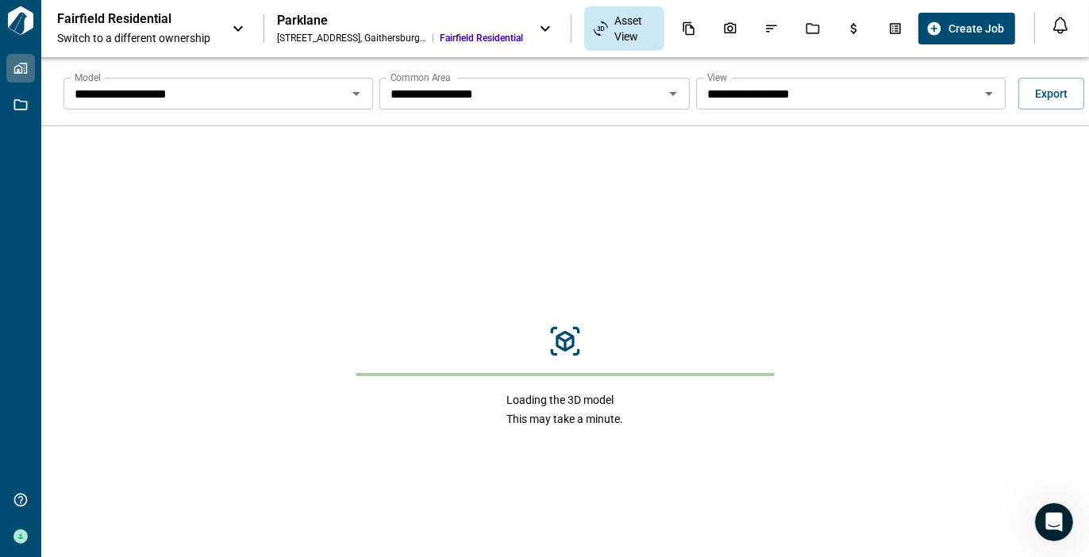
click at [670, 91] on icon "Open" at bounding box center [673, 93] width 19 height 19
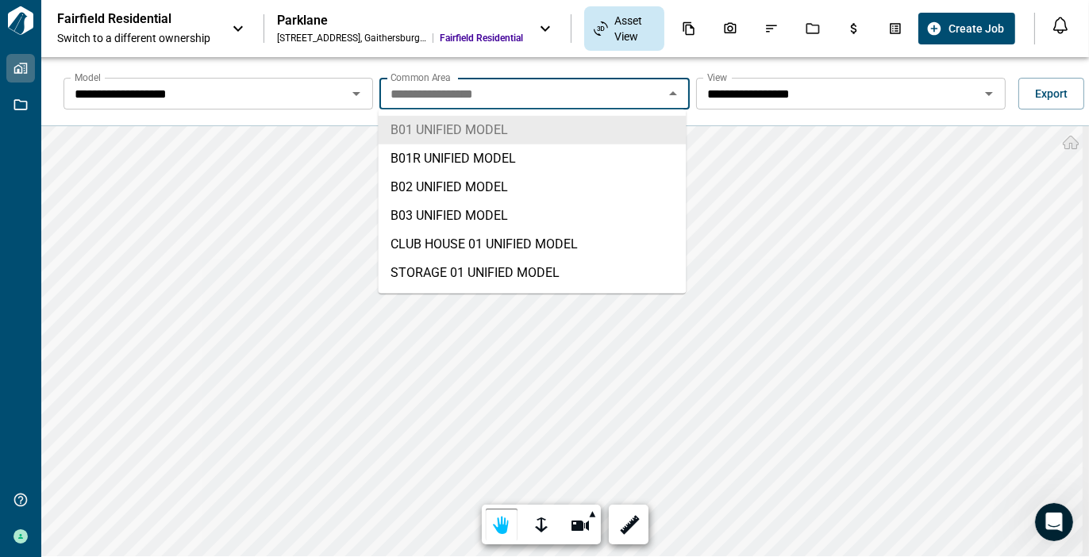
click at [671, 92] on icon "Close" at bounding box center [673, 93] width 19 height 19
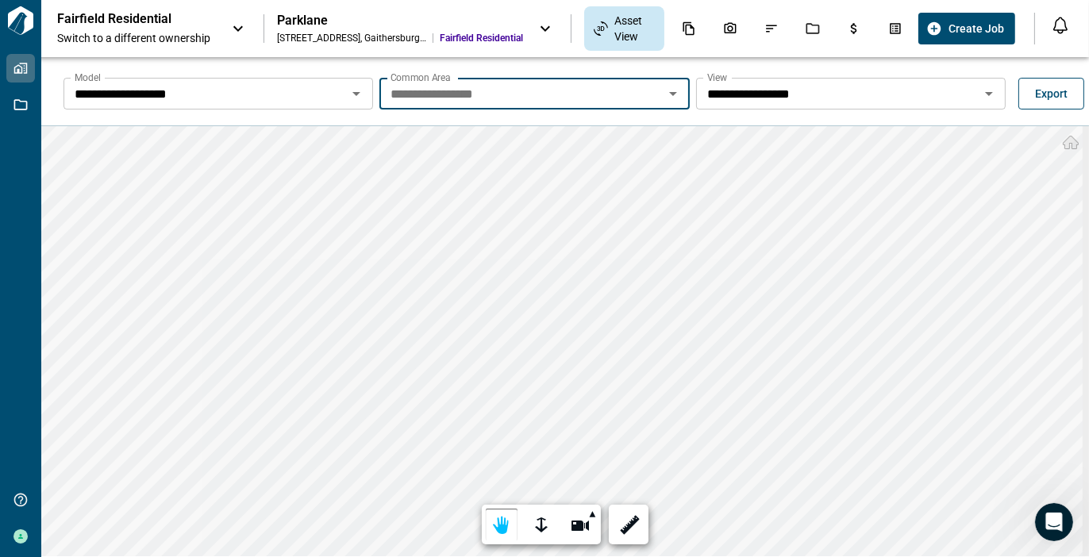
click at [1040, 98] on span "Export" at bounding box center [1051, 94] width 33 height 16
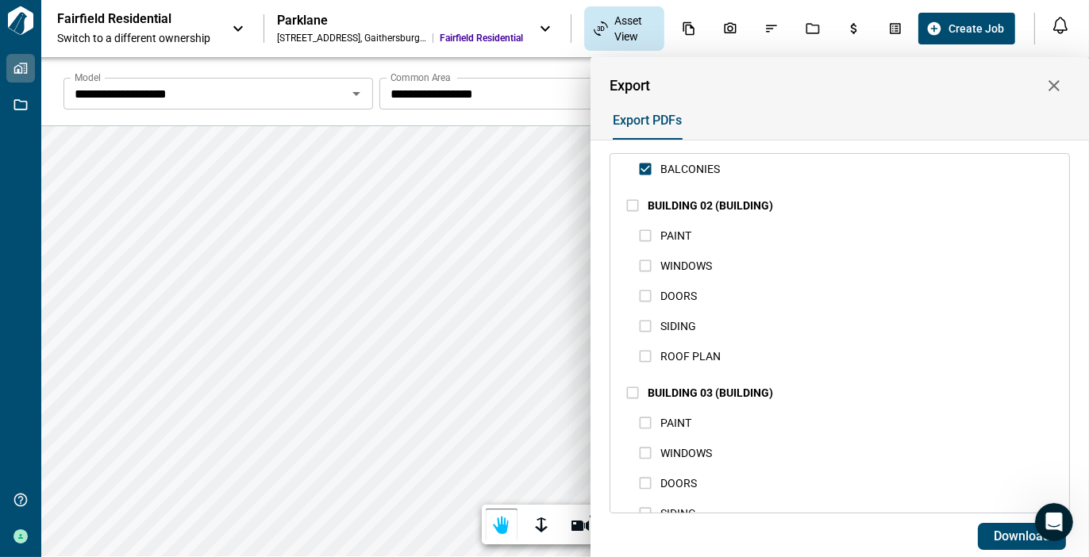
scroll to position [714, 0]
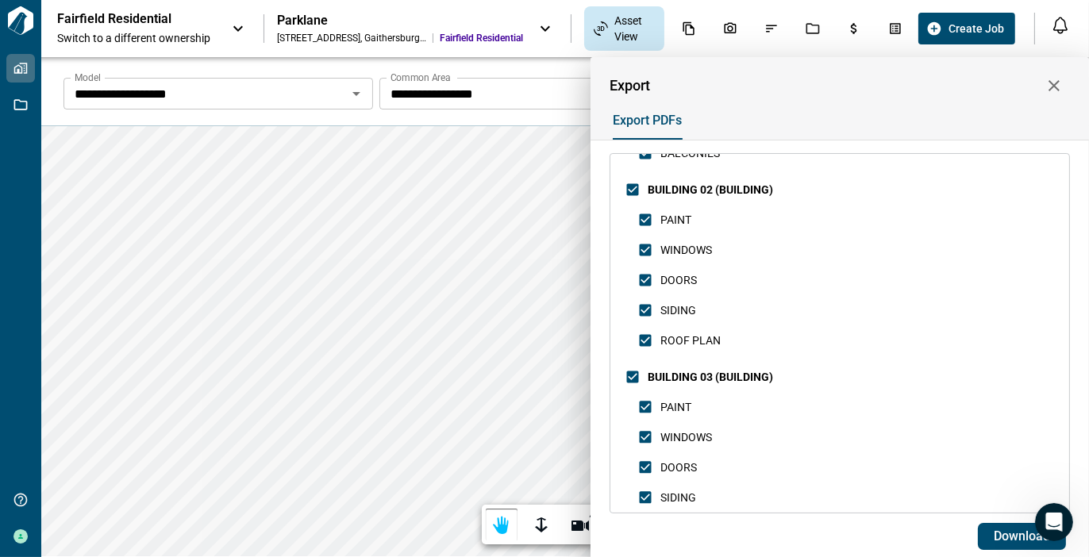
click at [518, 120] on div at bounding box center [544, 278] width 1089 height 557
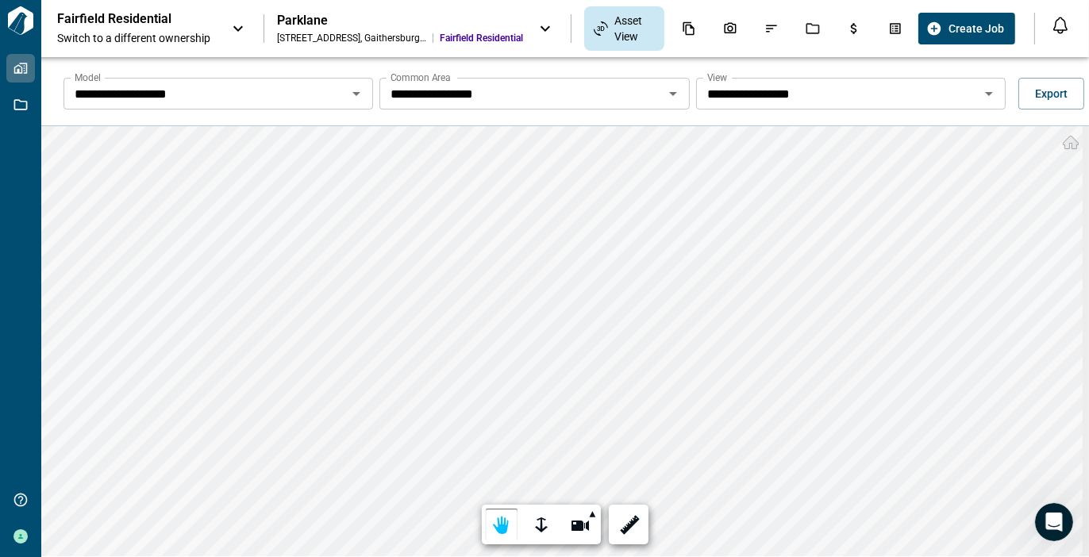
drag, startPoint x: 247, startPoint y: 98, endPoint x: 261, endPoint y: 98, distance: 14.3
click at [248, 98] on input "**********" at bounding box center [205, 94] width 274 height 22
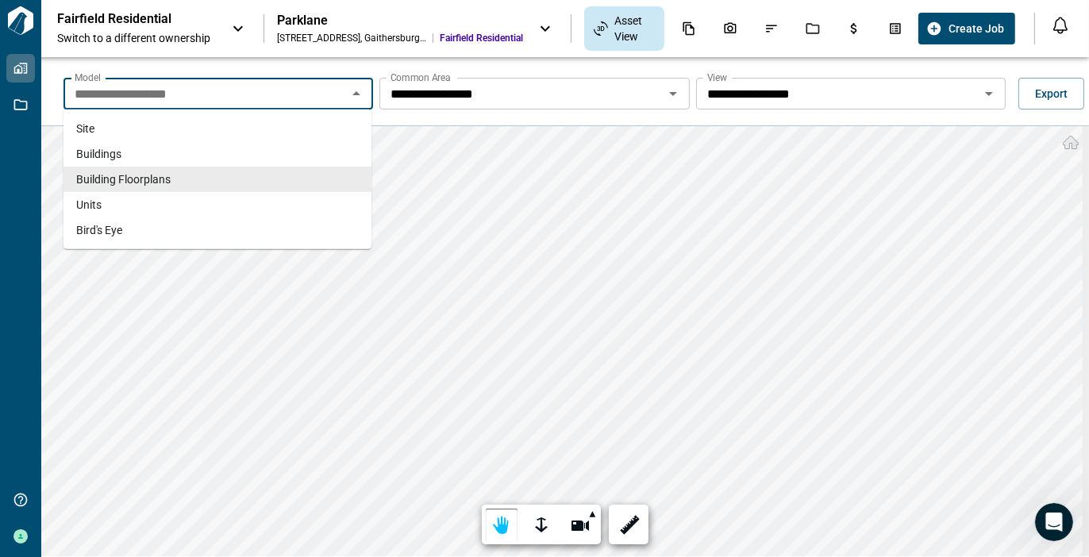
click at [141, 178] on span "Building Floorplans" at bounding box center [123, 179] width 94 height 16
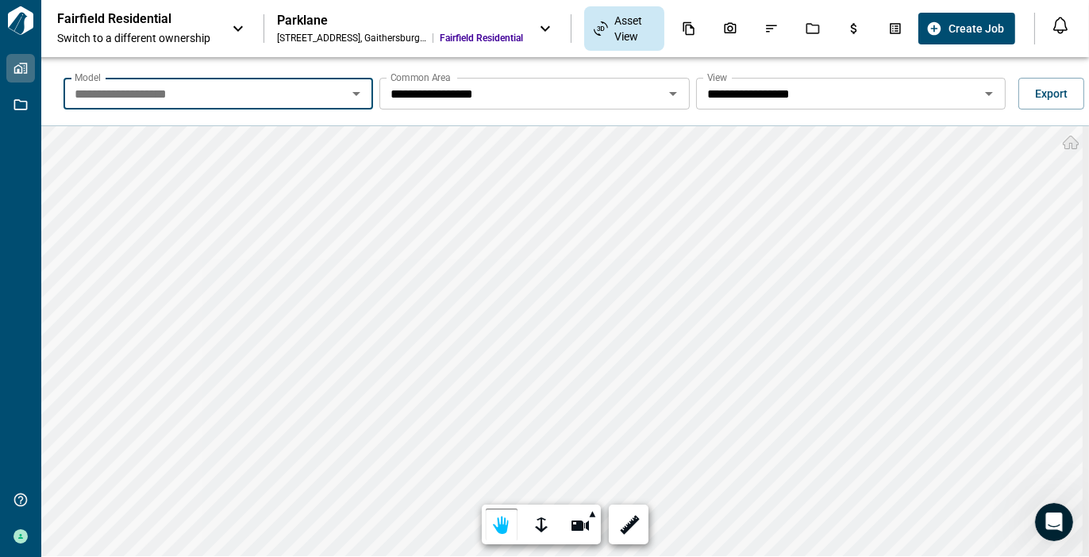
click at [671, 92] on icon "Open" at bounding box center [673, 94] width 8 height 4
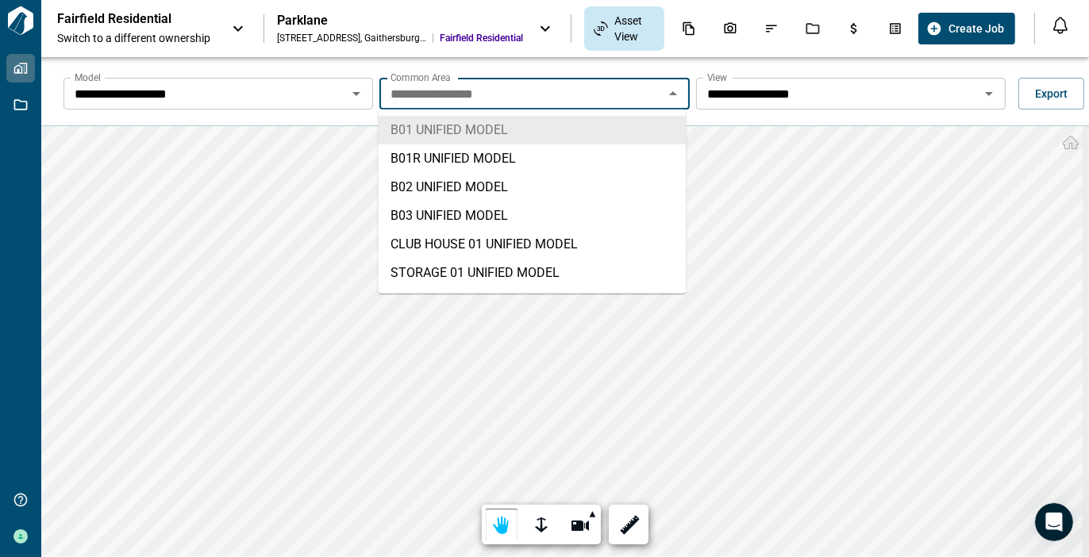
click at [278, 98] on input "**********" at bounding box center [205, 94] width 274 height 22
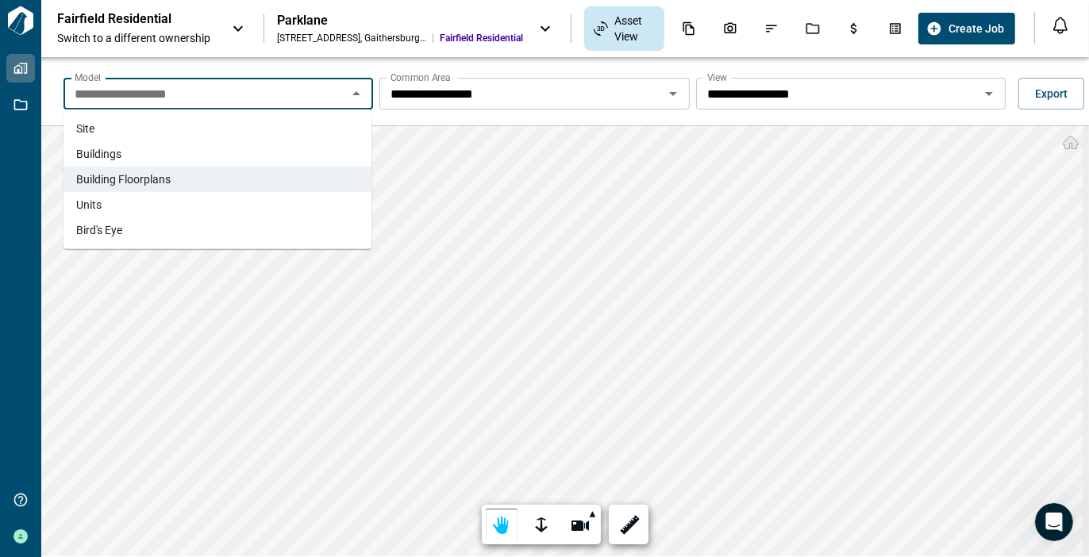
click at [95, 152] on span "Buildings" at bounding box center [98, 154] width 45 height 16
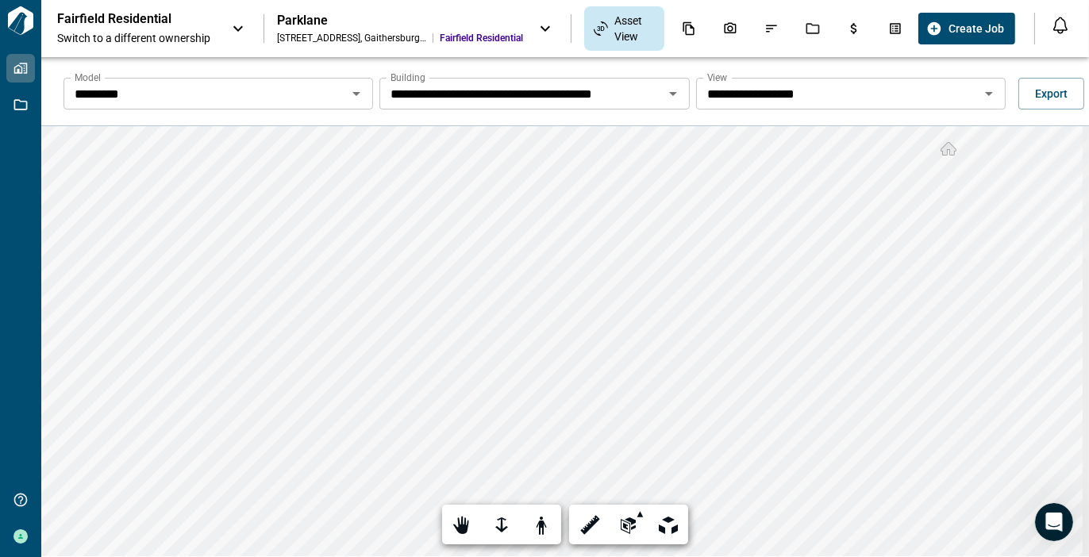
click at [987, 99] on icon "Open" at bounding box center [989, 93] width 19 height 19
click at [352, 93] on icon "Open" at bounding box center [356, 94] width 8 height 4
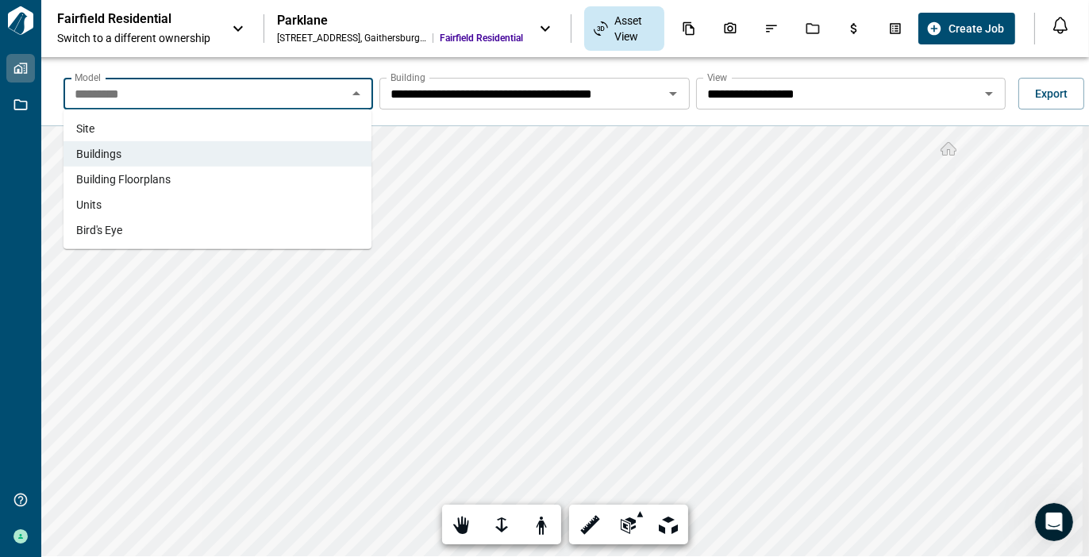
click at [146, 178] on span "Building Floorplans" at bounding box center [123, 179] width 94 height 16
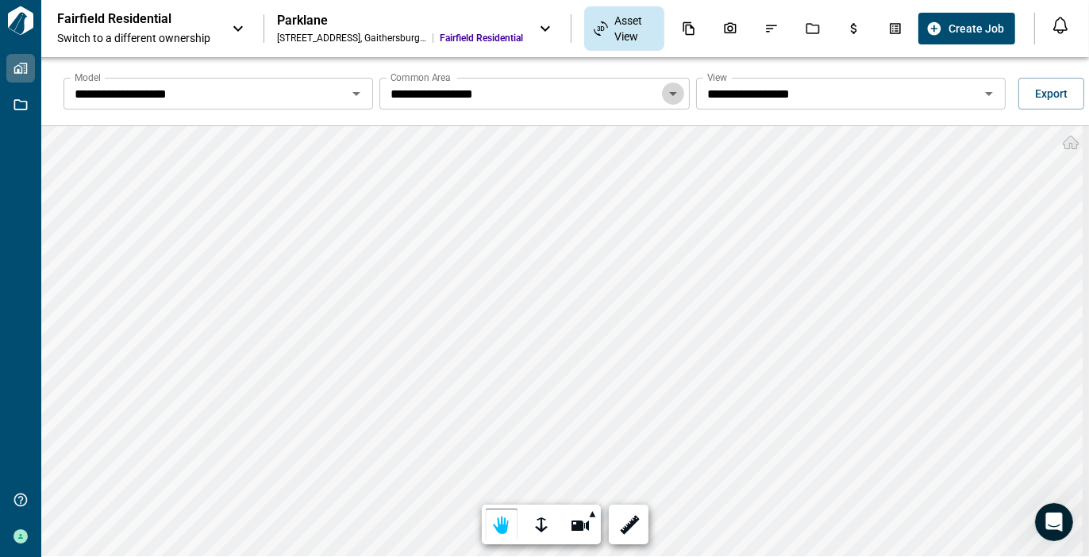
click at [669, 92] on icon "Open" at bounding box center [673, 94] width 8 height 4
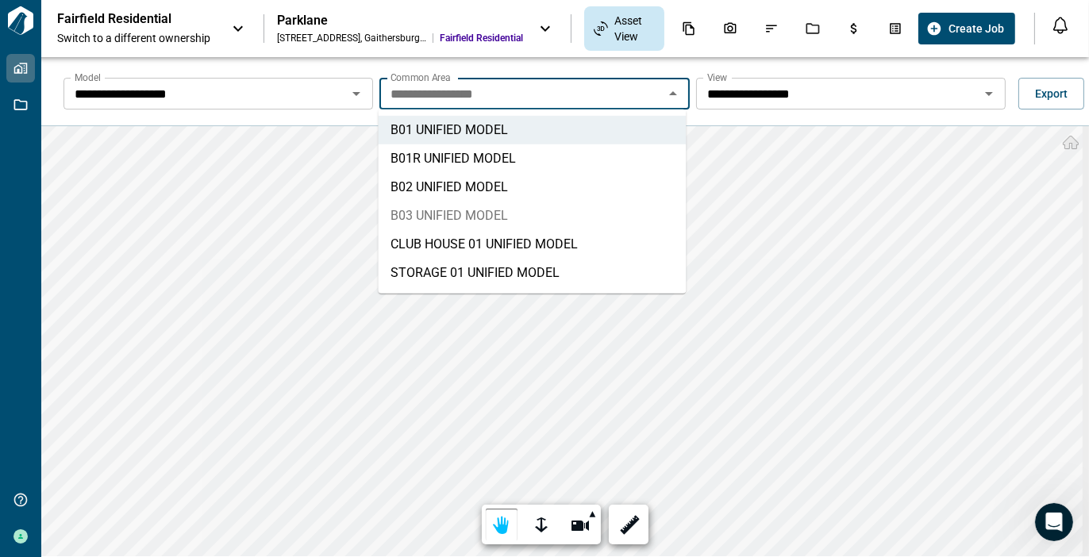
click at [484, 211] on li "B03 UNIFIED MODEL" at bounding box center [532, 216] width 308 height 29
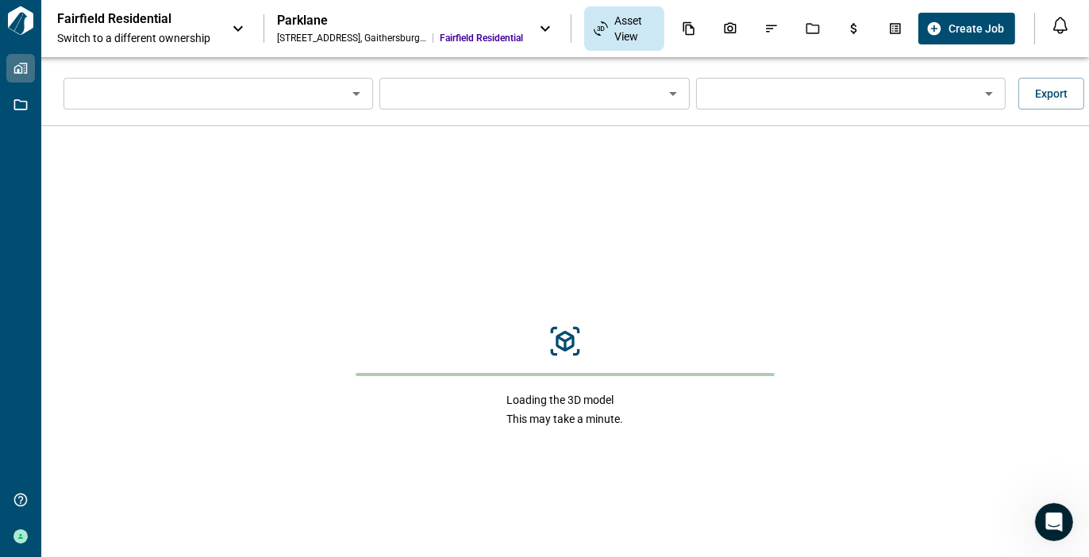
type input "**********"
click at [988, 94] on icon "Open" at bounding box center [989, 93] width 19 height 19
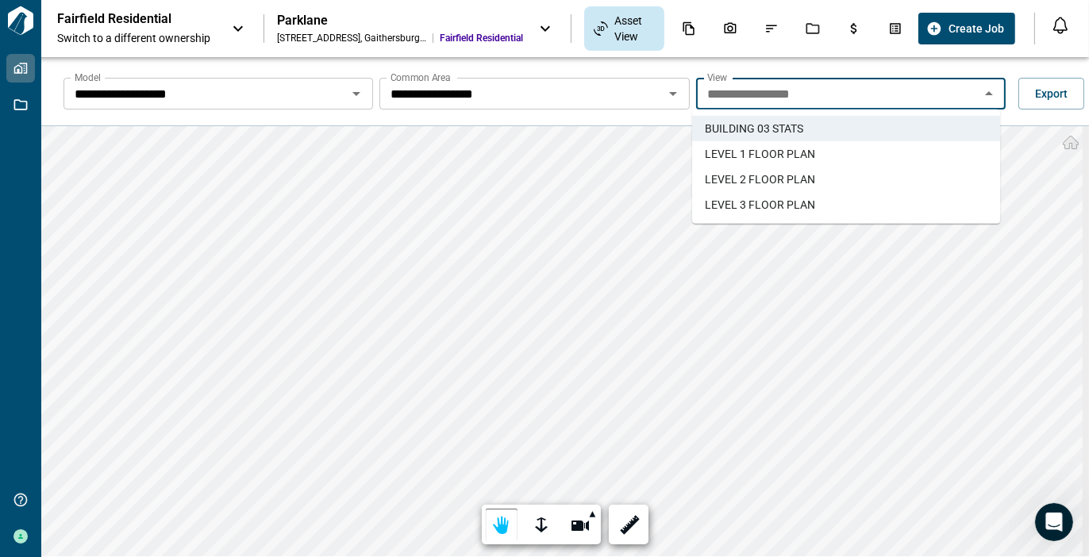
click at [782, 154] on span "LEVEL 1 FLOOR PLAN" at bounding box center [760, 154] width 110 height 16
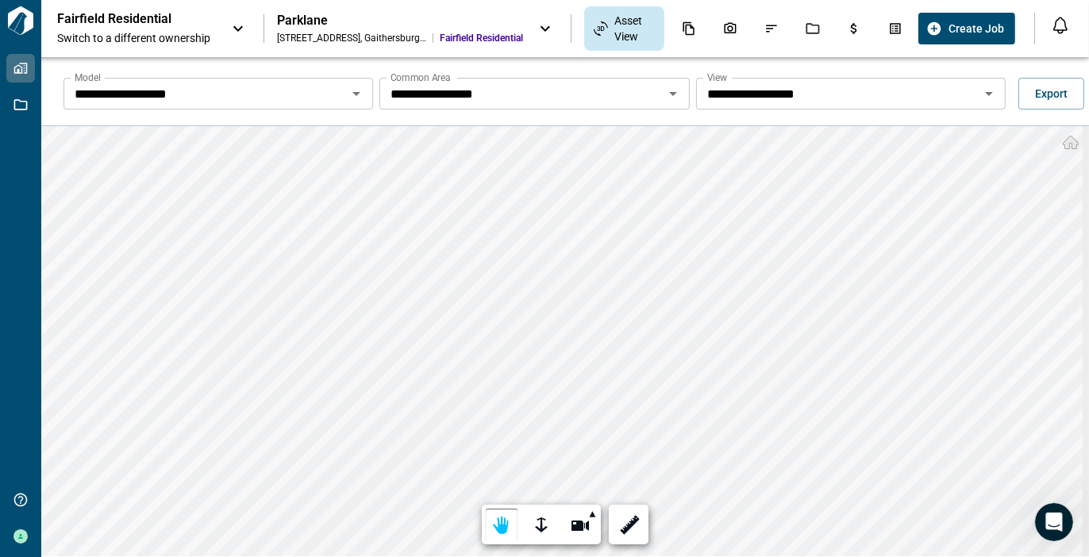
click at [980, 90] on icon "Open" at bounding box center [989, 93] width 19 height 19
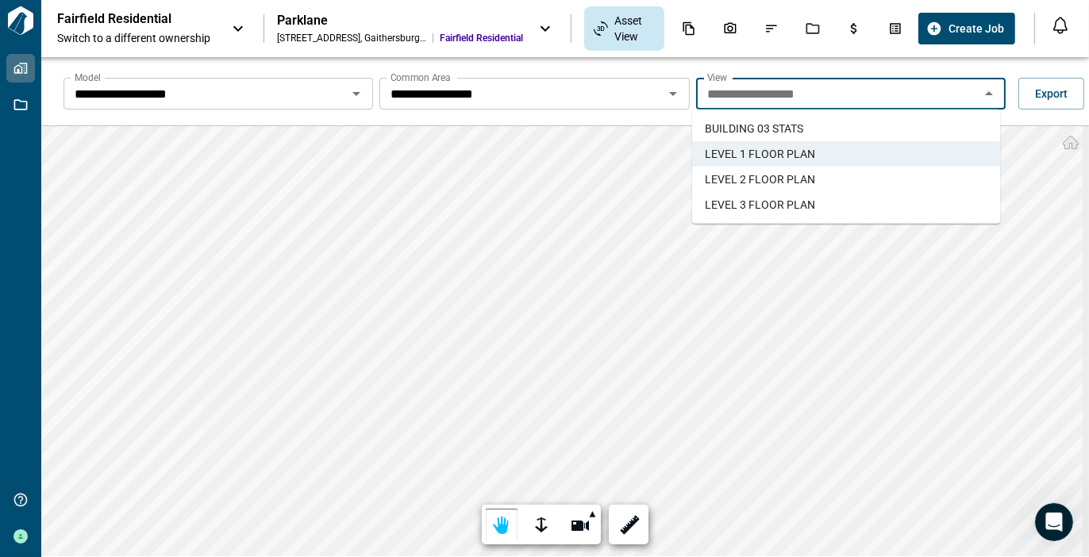
click at [780, 179] on span "LEVEL 2 FLOOR PLAN" at bounding box center [760, 179] width 110 height 16
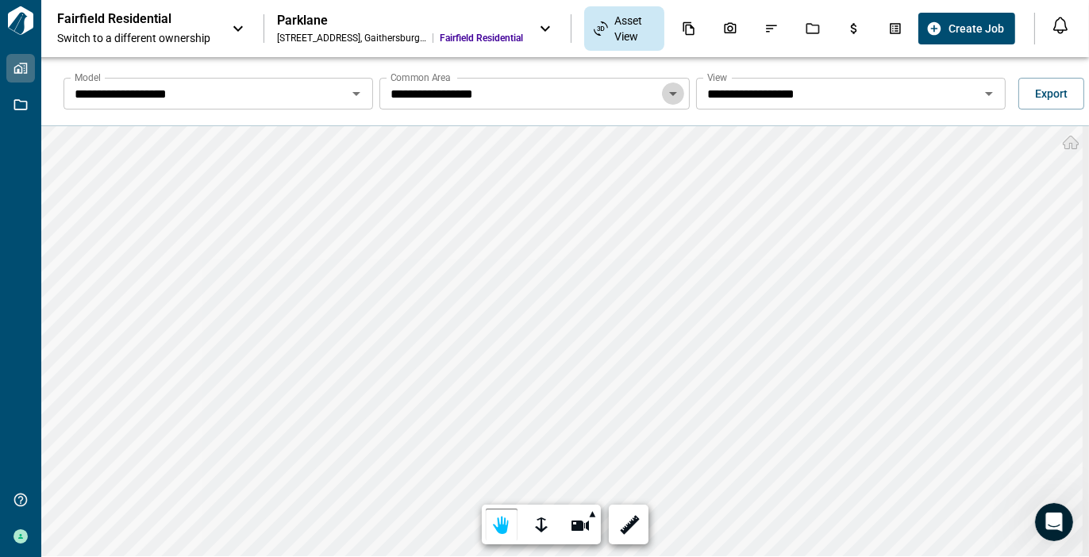
click at [672, 88] on icon "Open" at bounding box center [673, 93] width 19 height 19
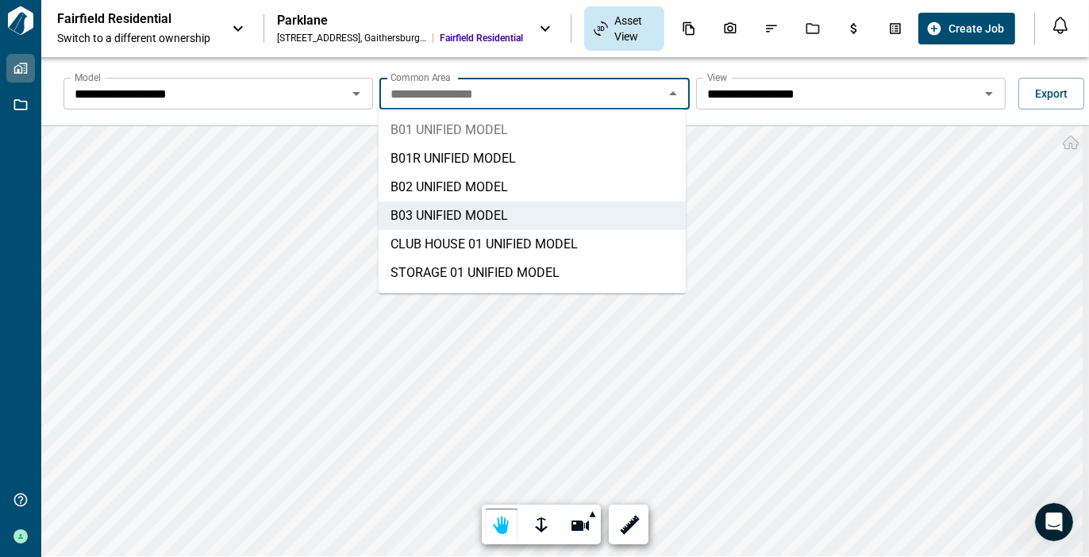
click at [480, 132] on li "B01 UNIFIED MODEL" at bounding box center [532, 130] width 308 height 29
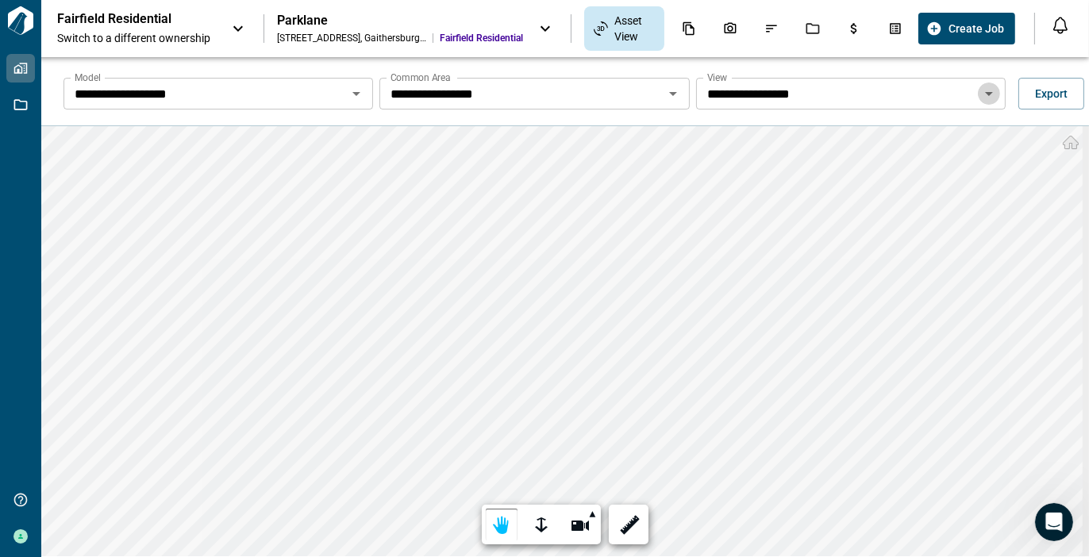
click at [985, 92] on icon "Open" at bounding box center [989, 94] width 8 height 4
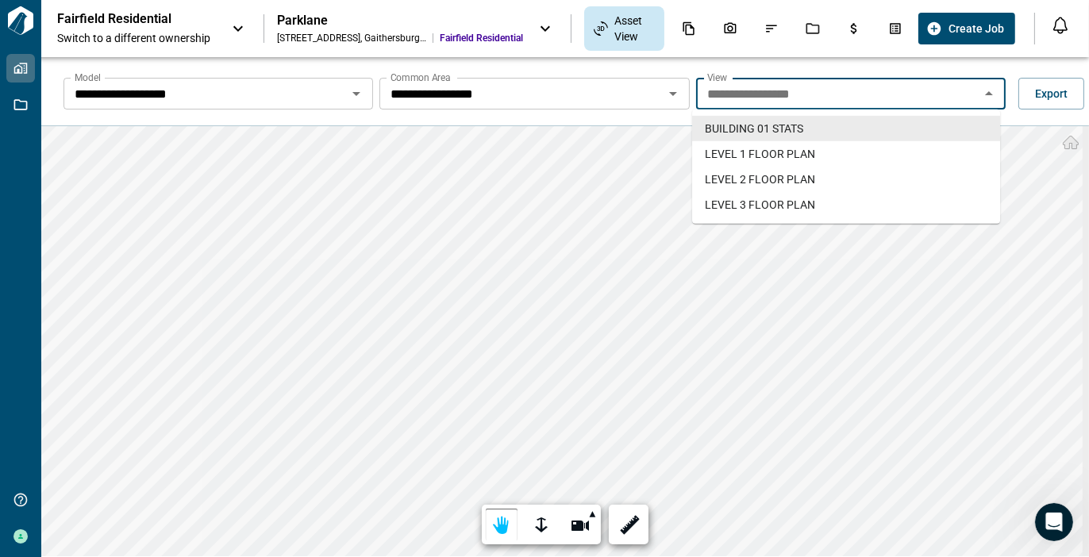
click at [985, 92] on icon "Close" at bounding box center [989, 93] width 8 height 4
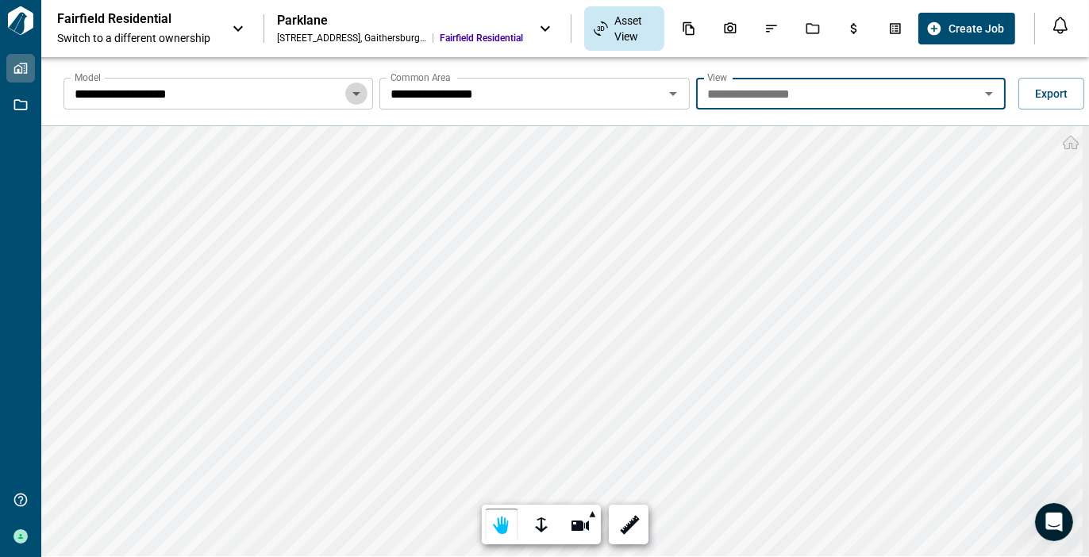
click at [355, 90] on icon "Open" at bounding box center [356, 93] width 19 height 19
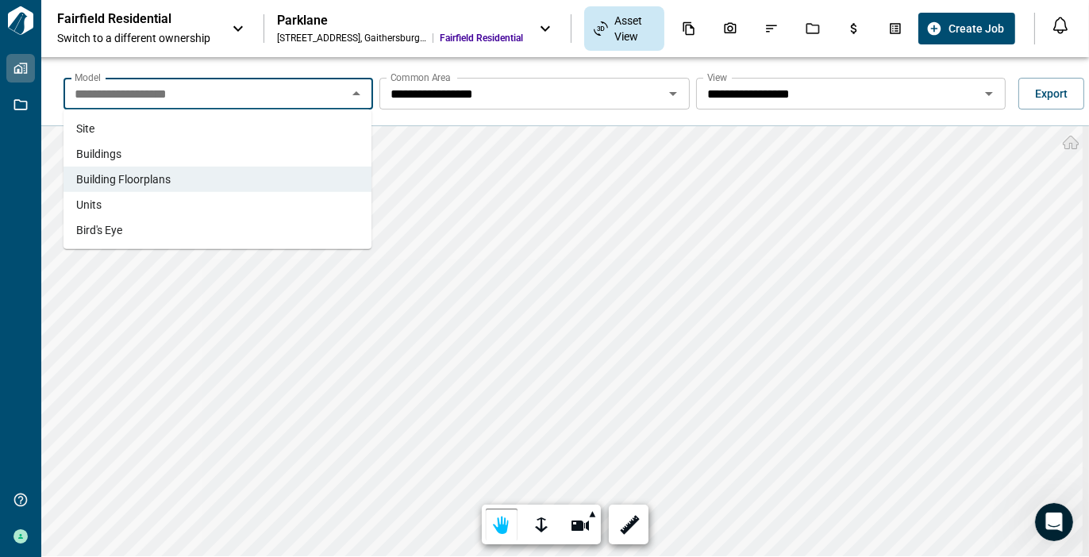
click at [89, 205] on span "Units" at bounding box center [88, 205] width 25 height 16
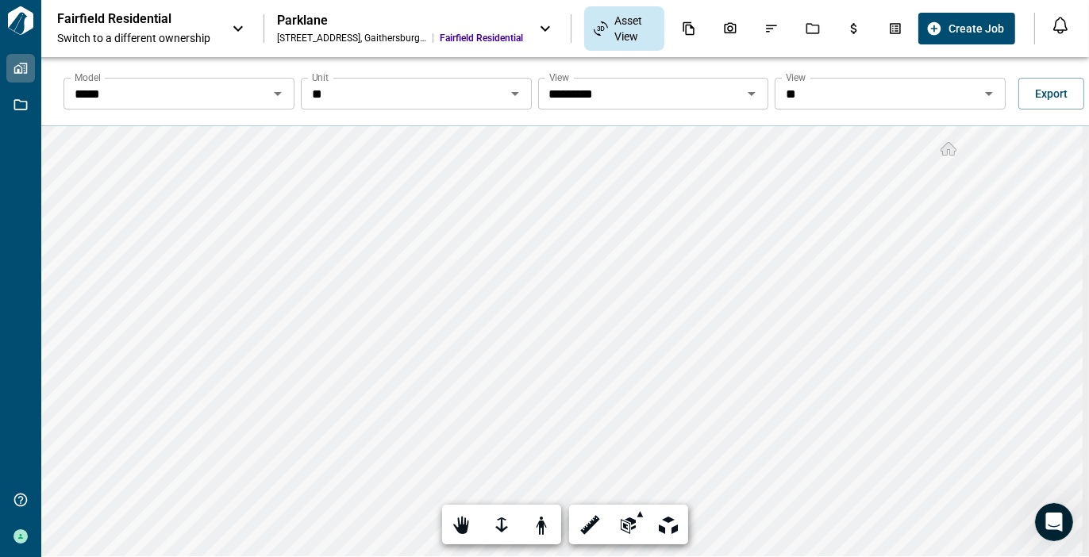
click at [511, 92] on icon "Open" at bounding box center [515, 94] width 8 height 4
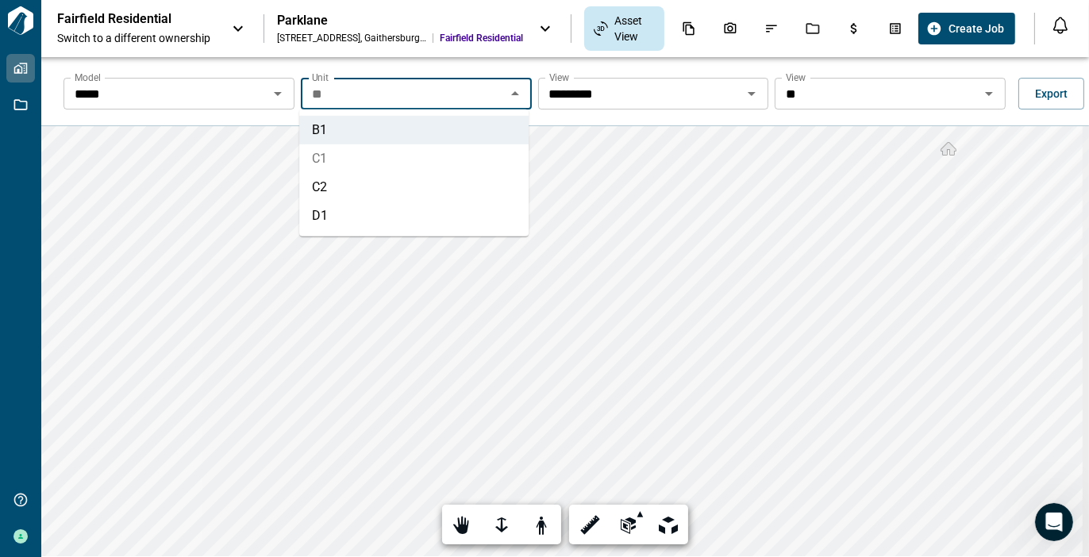
click at [405, 162] on li "C1" at bounding box center [413, 158] width 229 height 29
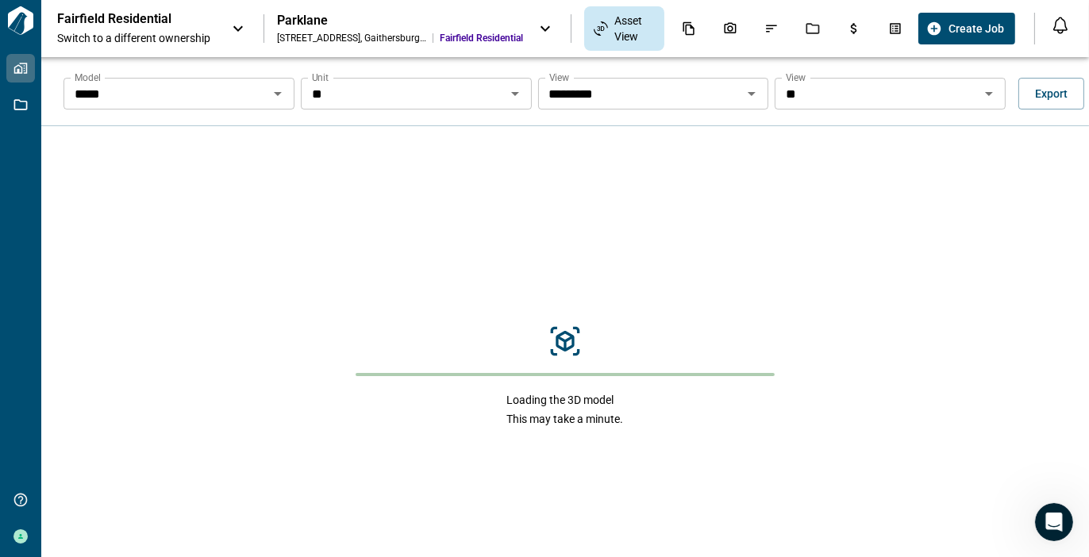
click at [982, 88] on icon "Open" at bounding box center [989, 93] width 19 height 19
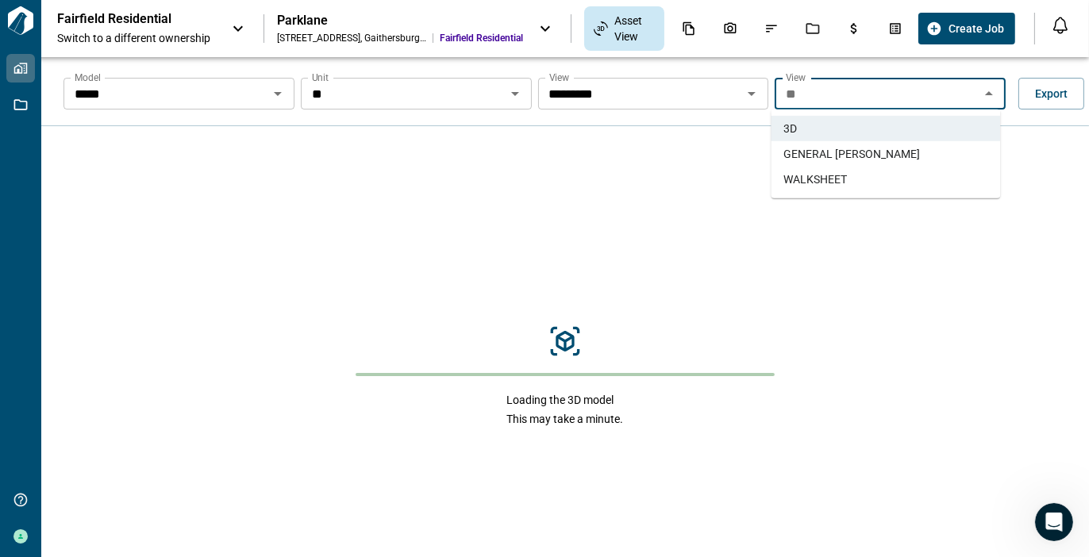
click at [849, 175] on li "WALKSHEET" at bounding box center [885, 179] width 229 height 25
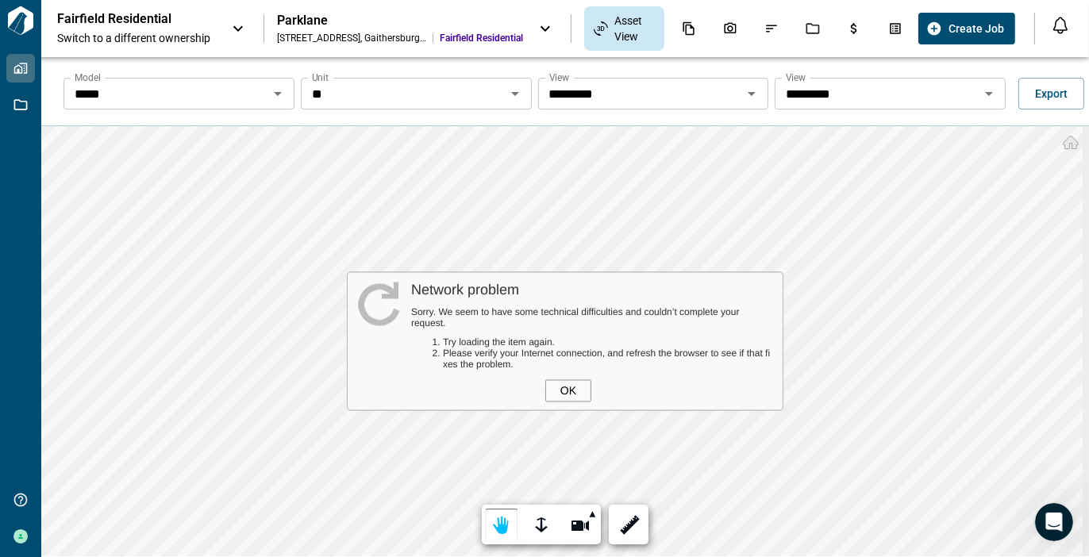
click at [560, 391] on div "OK" at bounding box center [568, 391] width 46 height 22
click at [562, 390] on div "OK" at bounding box center [568, 391] width 46 height 22
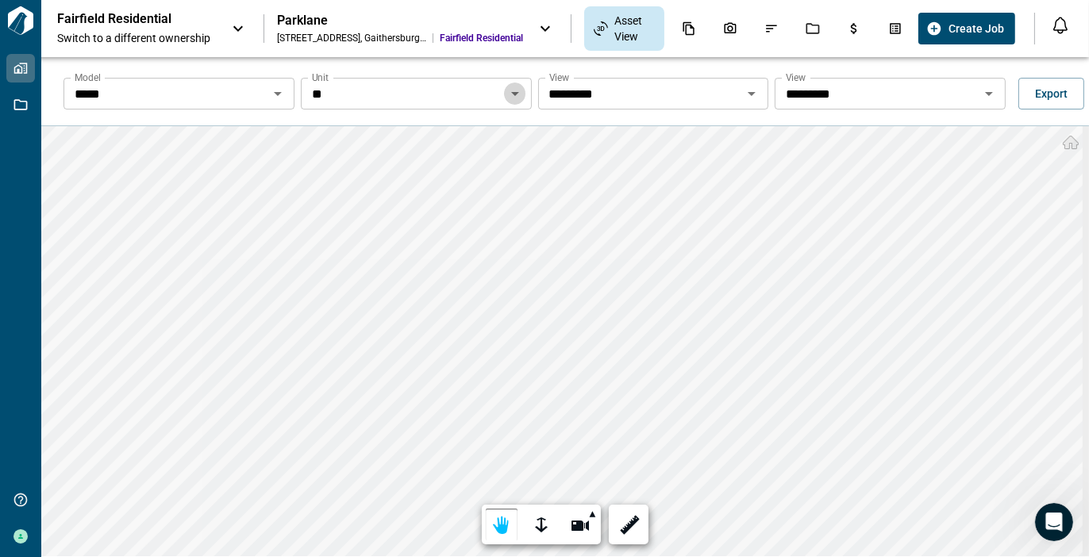
click at [512, 90] on icon "Open" at bounding box center [515, 93] width 19 height 19
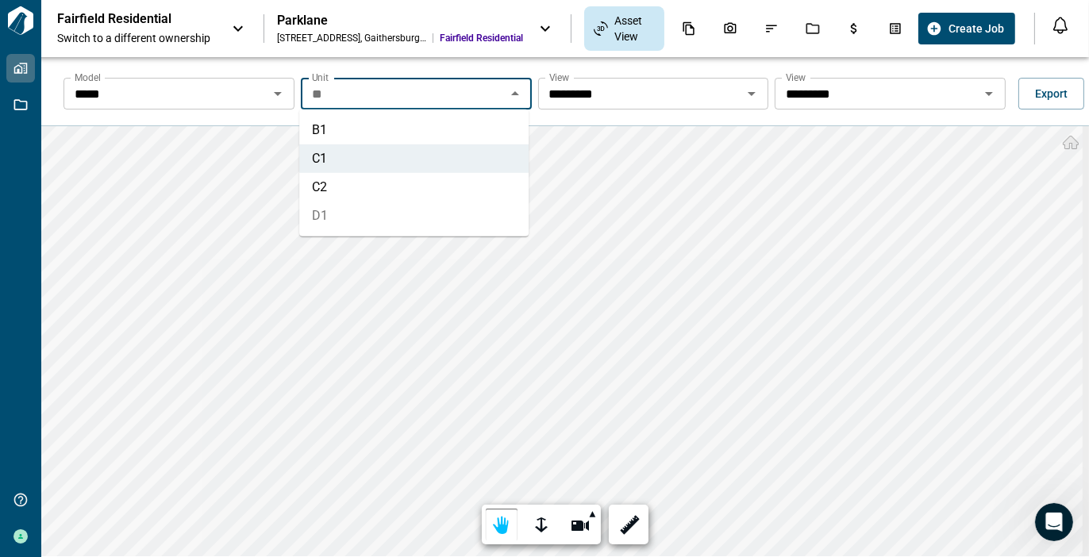
click at [393, 214] on li "D1" at bounding box center [413, 216] width 229 height 29
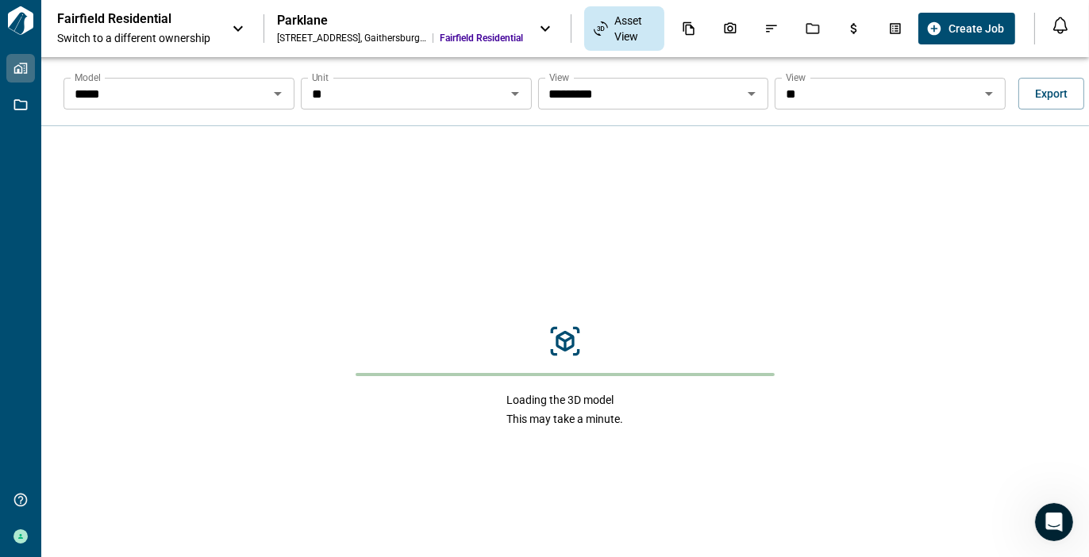
click at [981, 90] on icon "Open" at bounding box center [989, 93] width 19 height 19
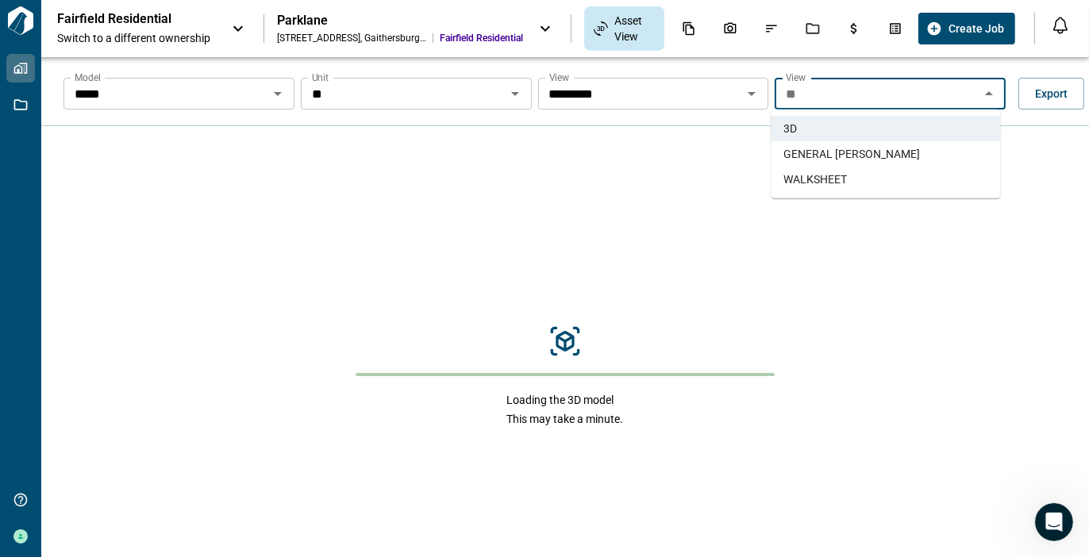
click at [882, 180] on li "WALKSHEET" at bounding box center [885, 179] width 229 height 25
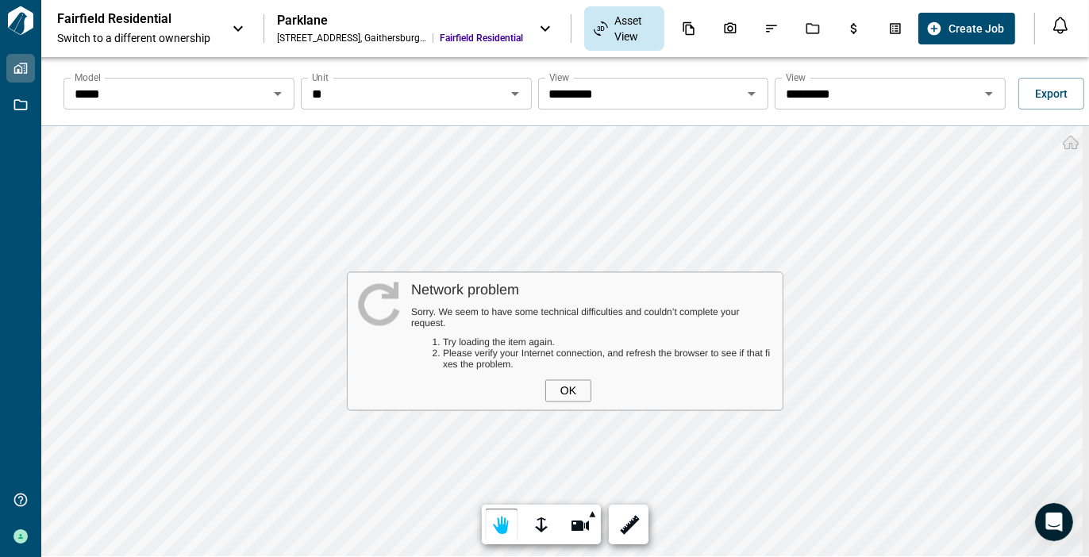
click at [576, 389] on div "OK" at bounding box center [568, 391] width 46 height 22
click at [575, 390] on div "OK" at bounding box center [568, 391] width 46 height 22
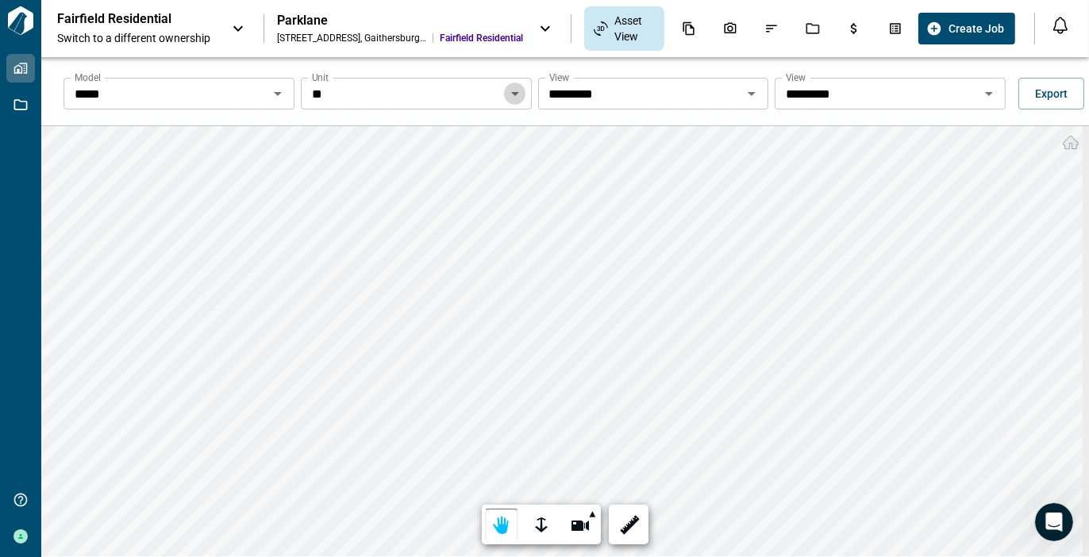
click at [511, 96] on icon "Open" at bounding box center [515, 93] width 19 height 19
click at [1048, 98] on span "Export" at bounding box center [1051, 94] width 33 height 16
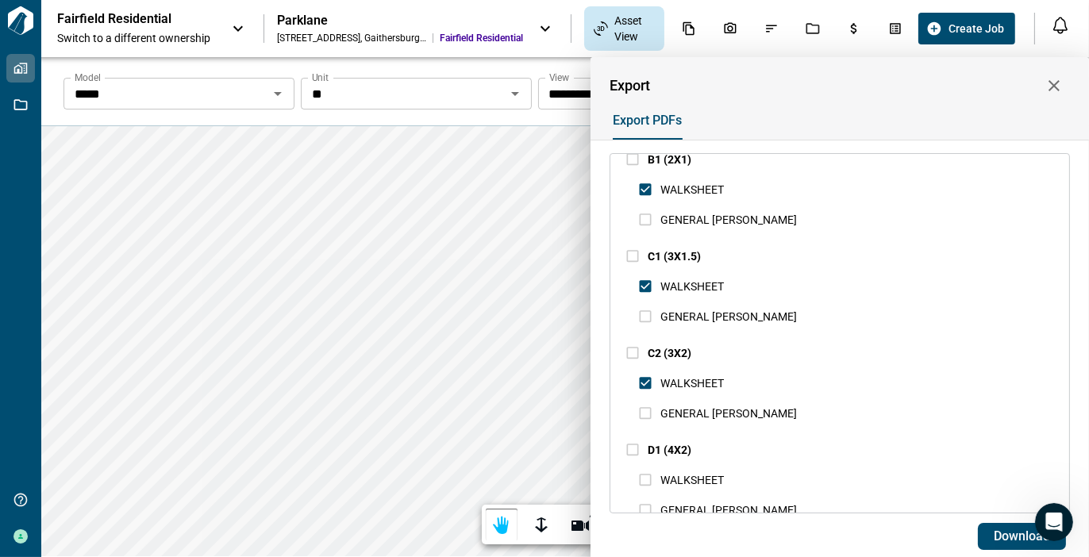
scroll to position [2352, 0]
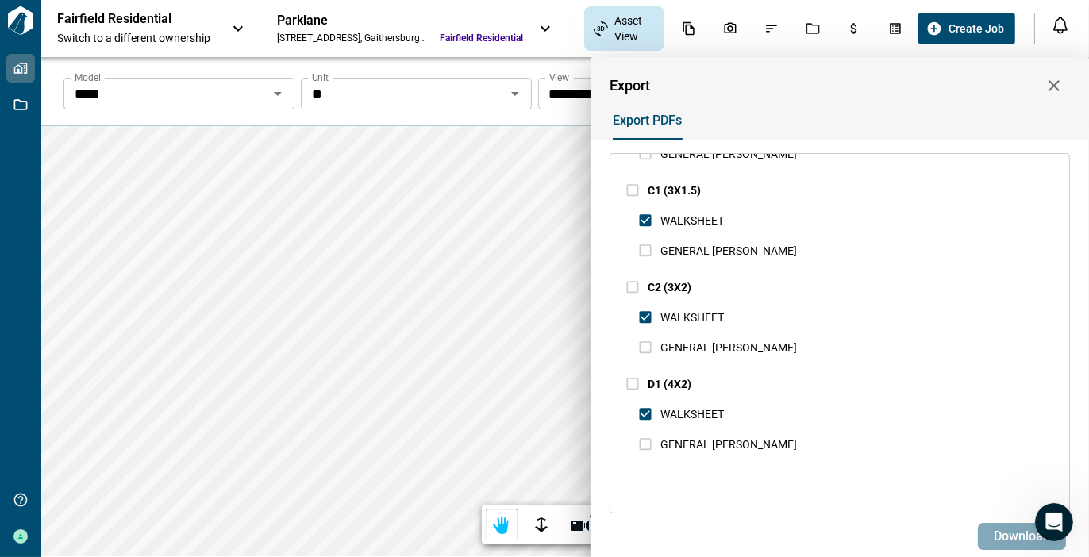
click at [1002, 530] on span "Download" at bounding box center [1022, 537] width 56 height 16
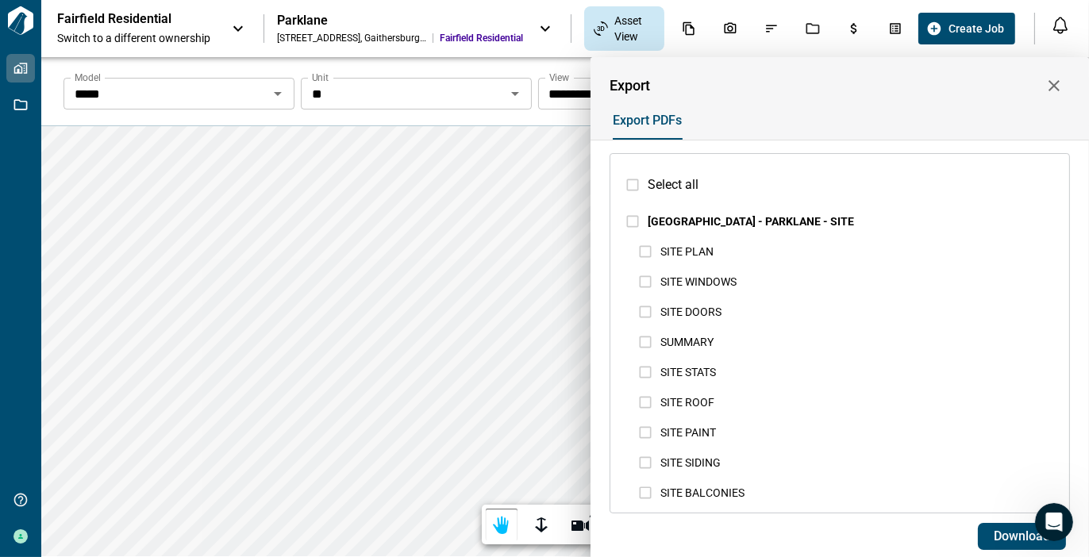
scroll to position [2352, 0]
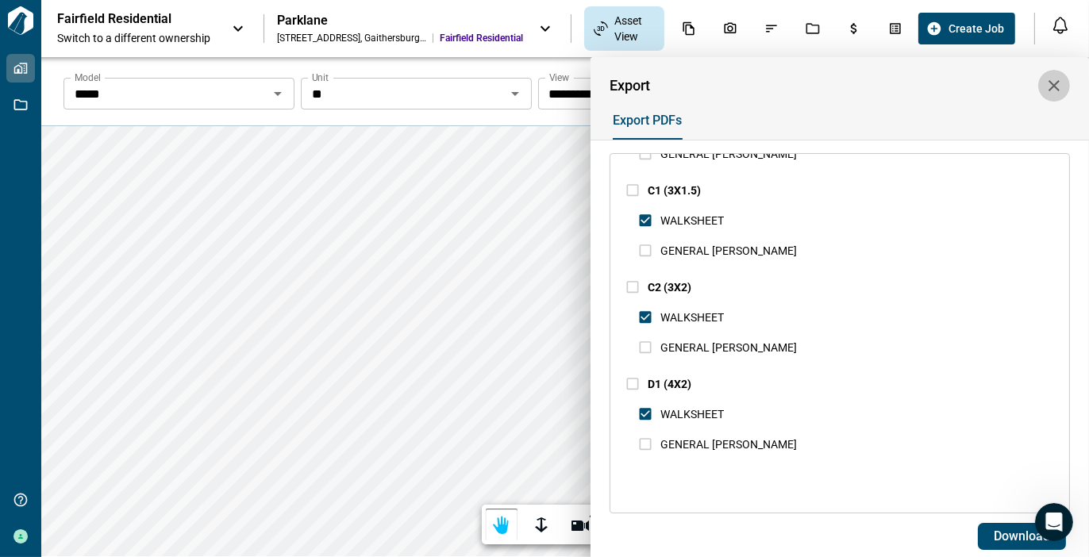
click at [1051, 80] on icon "button" at bounding box center [1054, 85] width 19 height 19
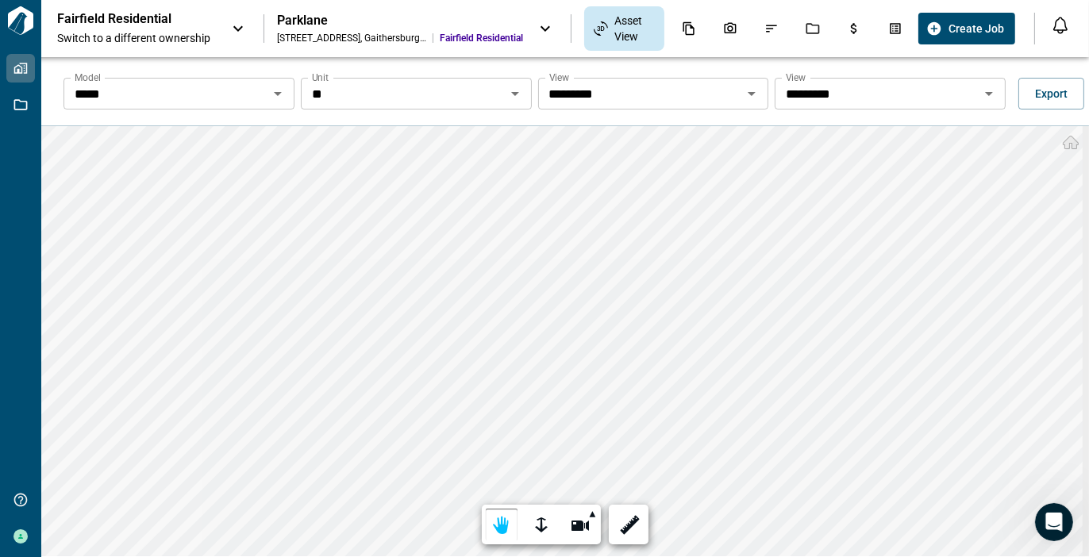
click at [980, 95] on icon "Open" at bounding box center [989, 93] width 19 height 19
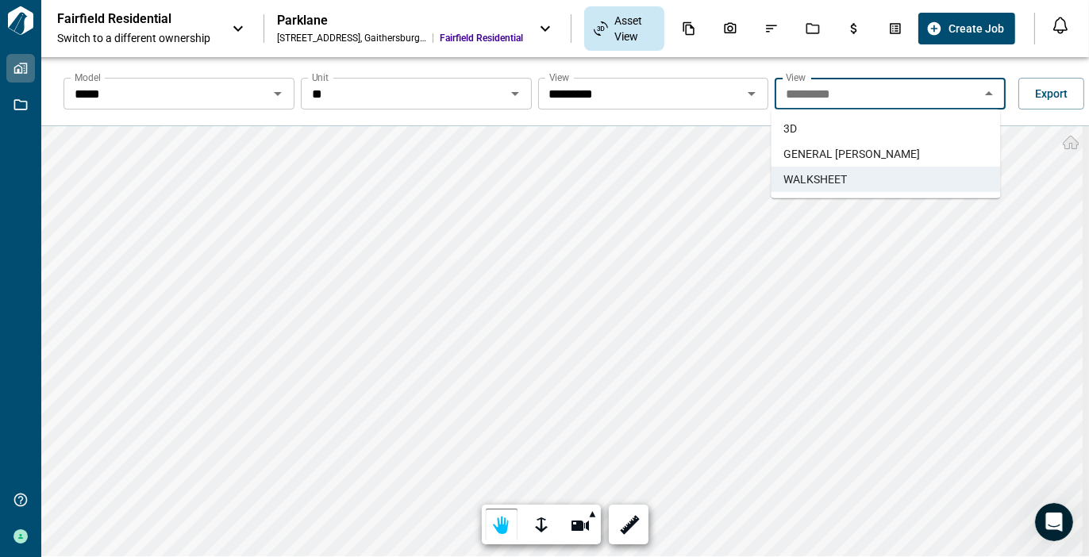
click at [855, 154] on span "GENERAL [PERSON_NAME]" at bounding box center [851, 154] width 137 height 16
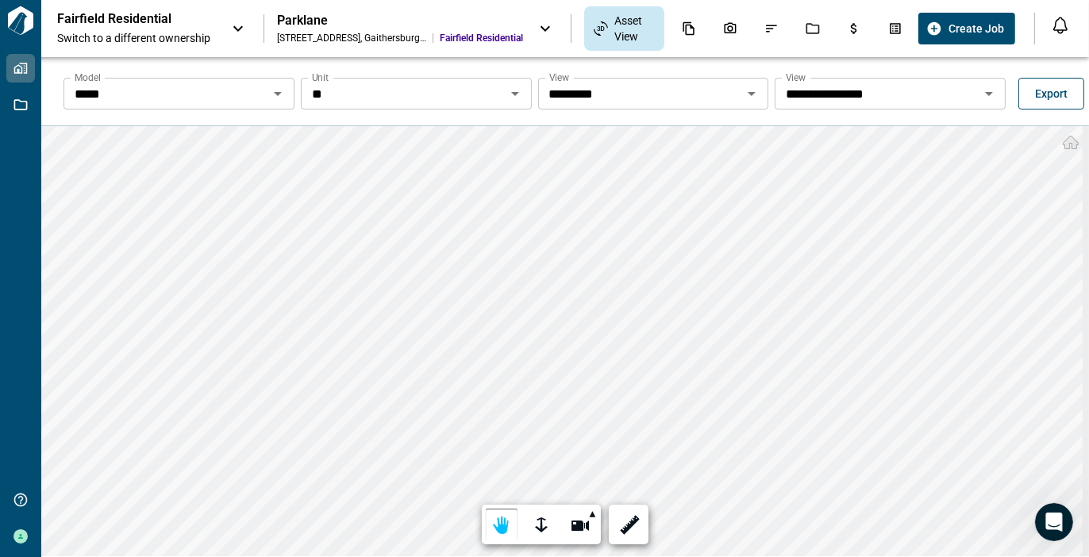
click at [1055, 87] on span "Export" at bounding box center [1051, 94] width 33 height 16
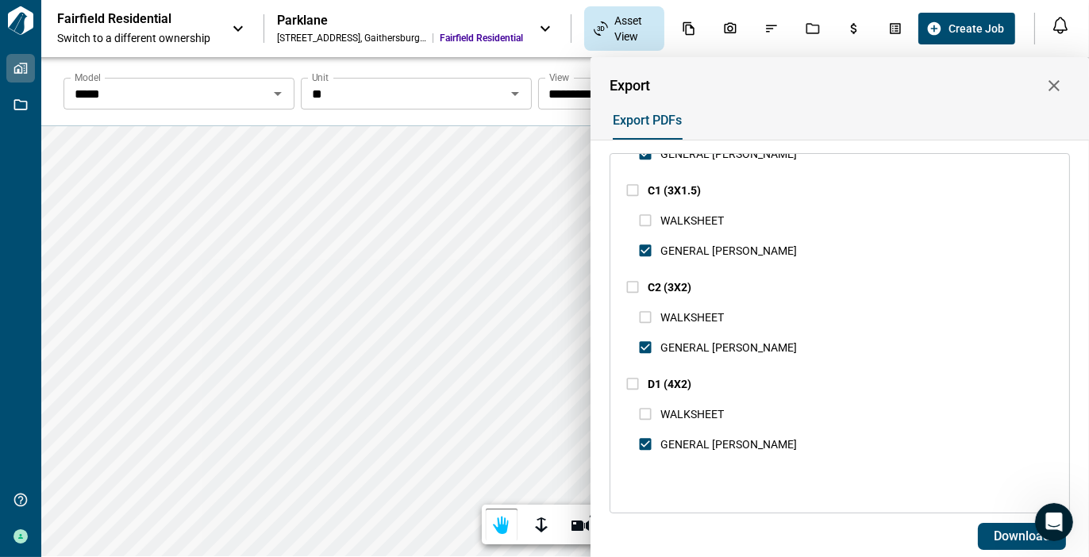
drag, startPoint x: 257, startPoint y: 180, endPoint x: 303, endPoint y: 167, distance: 48.0
click at [261, 179] on div at bounding box center [544, 278] width 1089 height 557
